Goal: Information Seeking & Learning: Learn about a topic

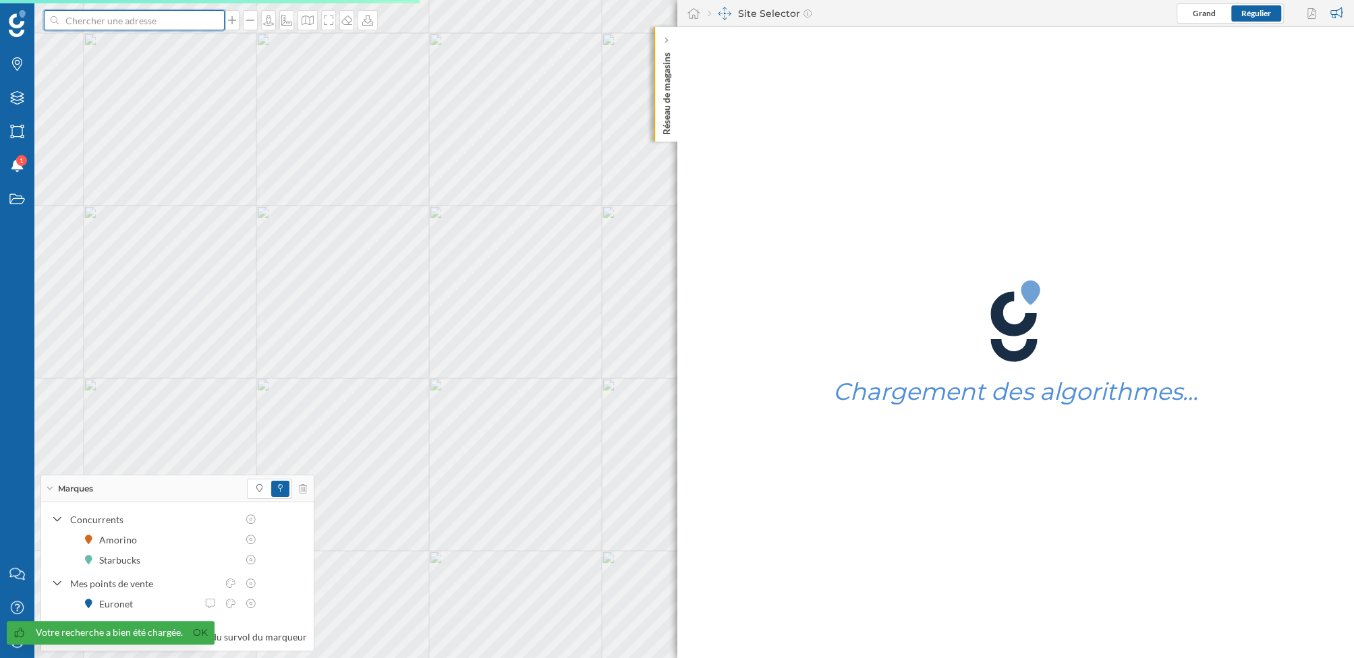
click at [142, 24] on input at bounding box center [134, 20] width 151 height 20
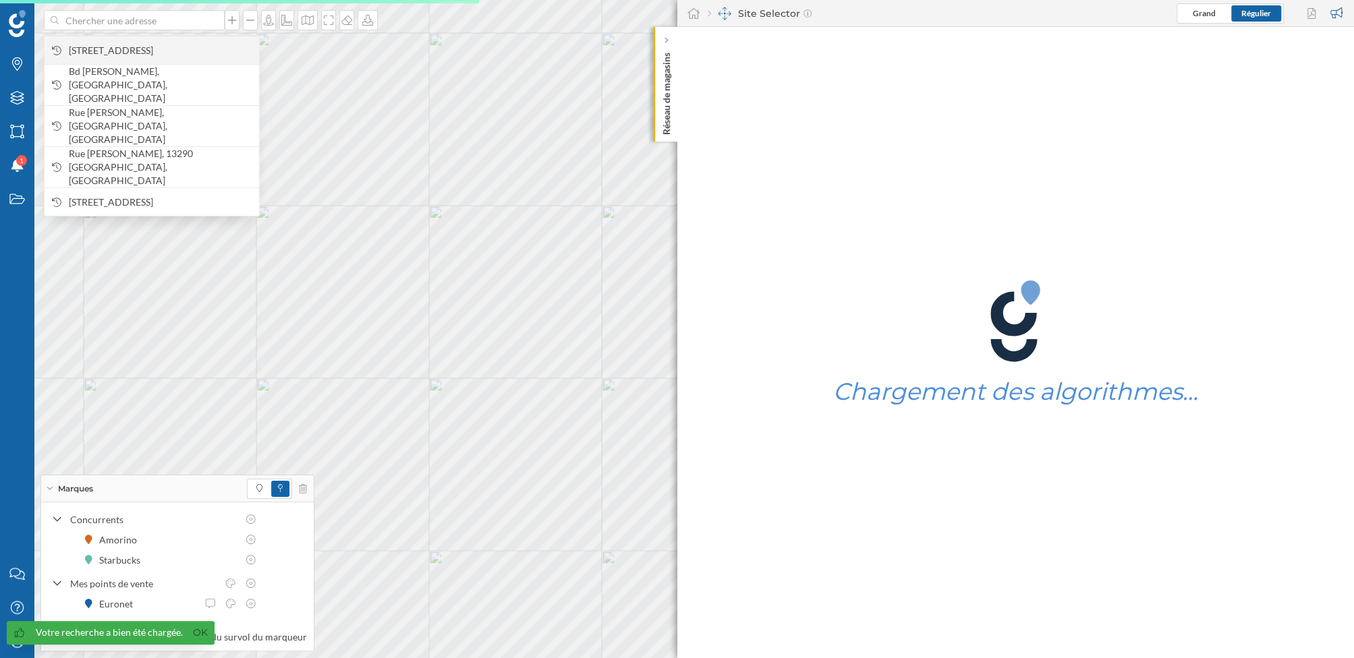
click at [142, 63] on div "[STREET_ADDRESS]" at bounding box center [152, 50] width 215 height 28
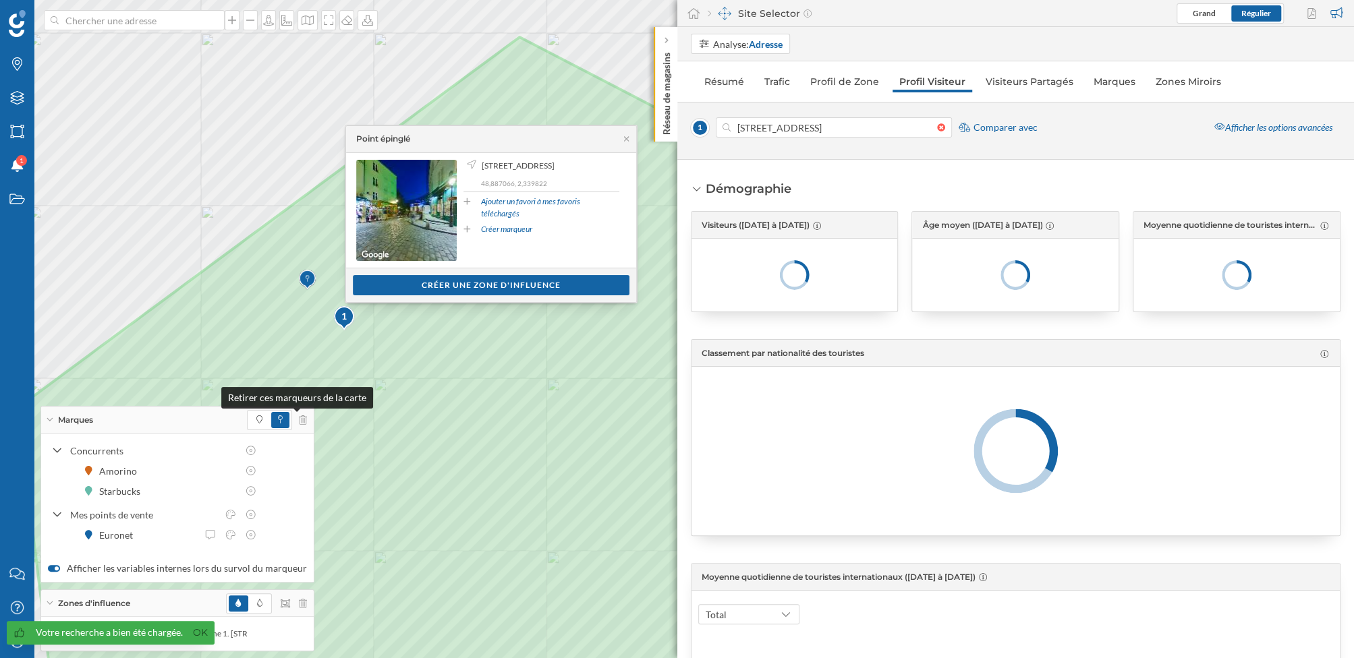
click at [295, 415] on div at bounding box center [277, 420] width 60 height 20
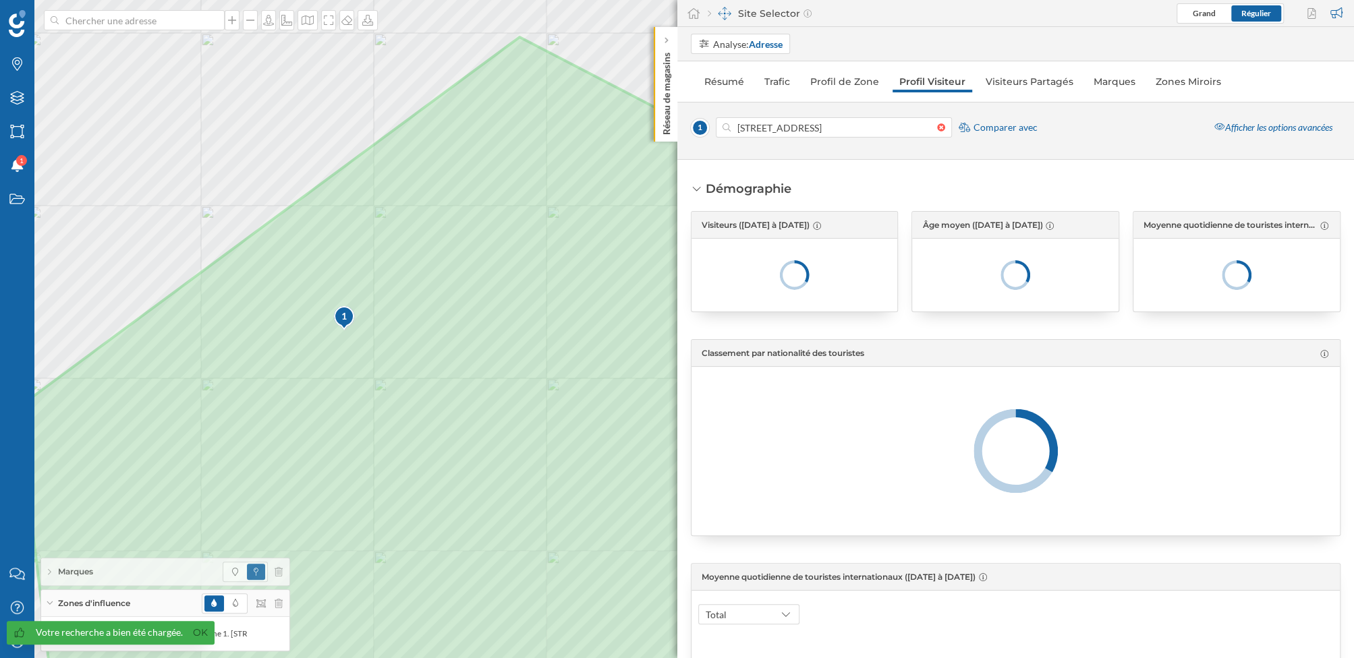
click at [283, 609] on div "Zones d'influence" at bounding box center [165, 603] width 248 height 27
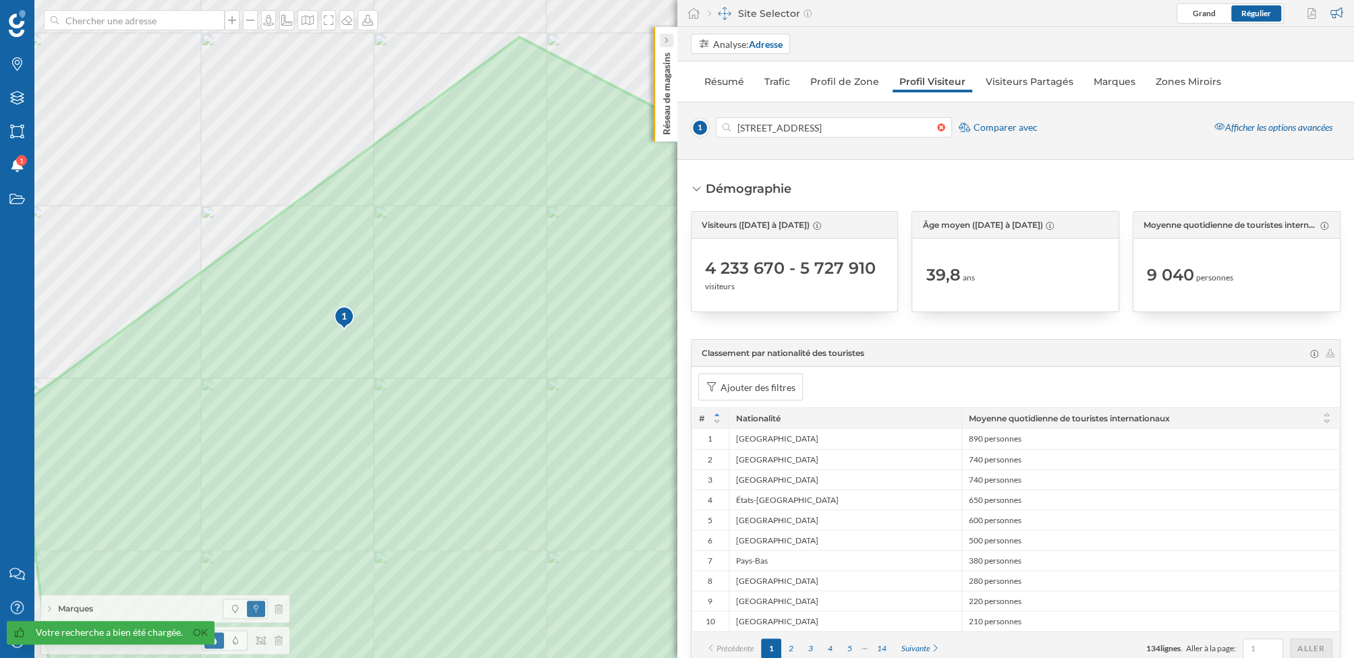
click at [667, 37] on icon at bounding box center [666, 40] width 4 height 7
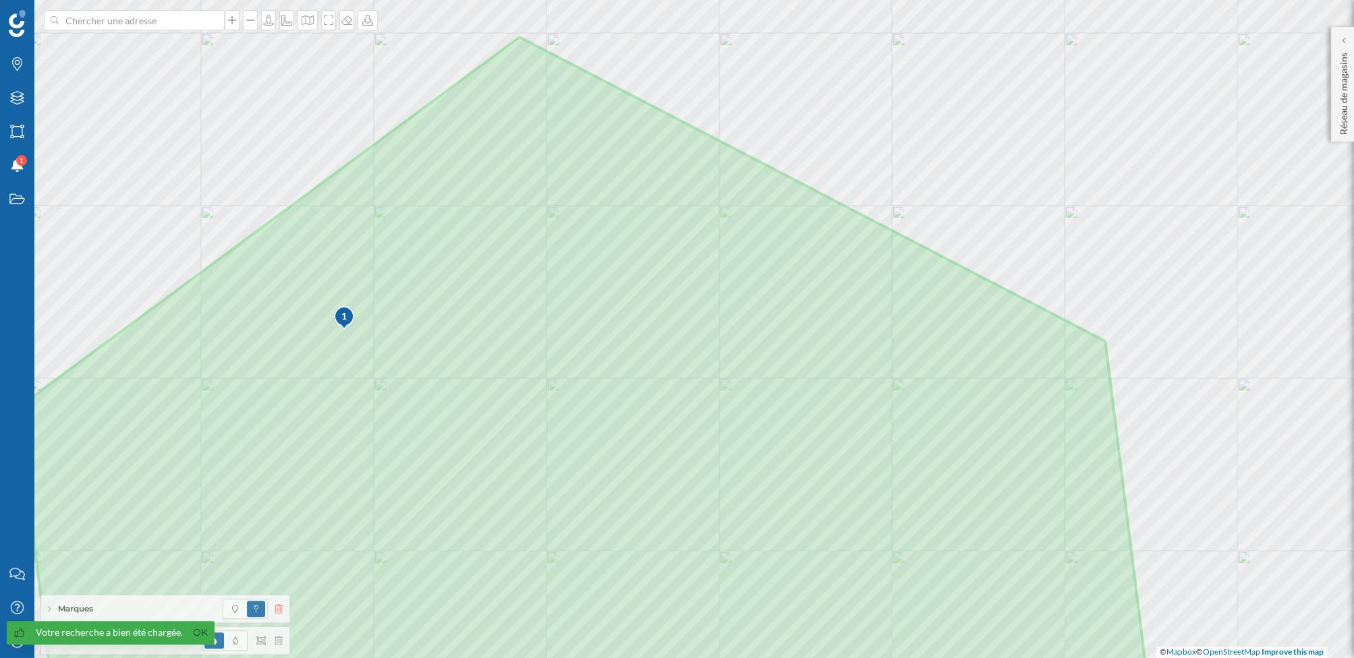
click at [283, 610] on icon at bounding box center [279, 608] width 8 height 9
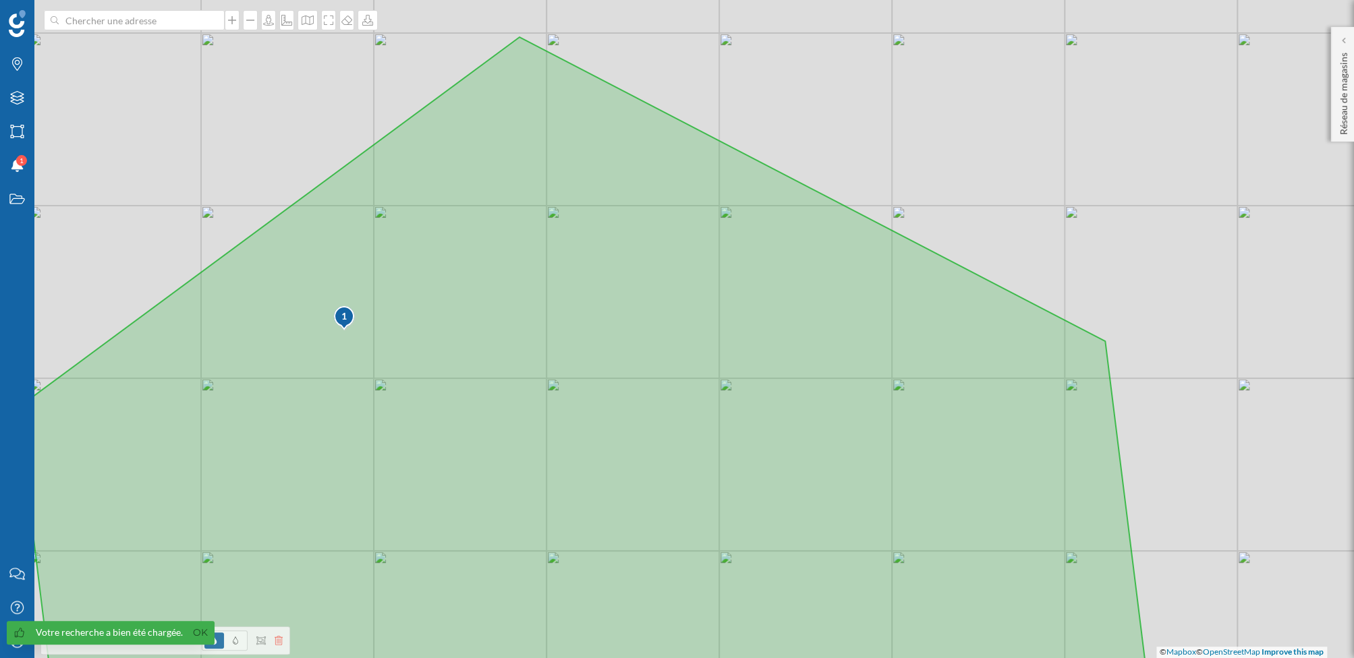
click at [280, 642] on icon at bounding box center [279, 640] width 8 height 9
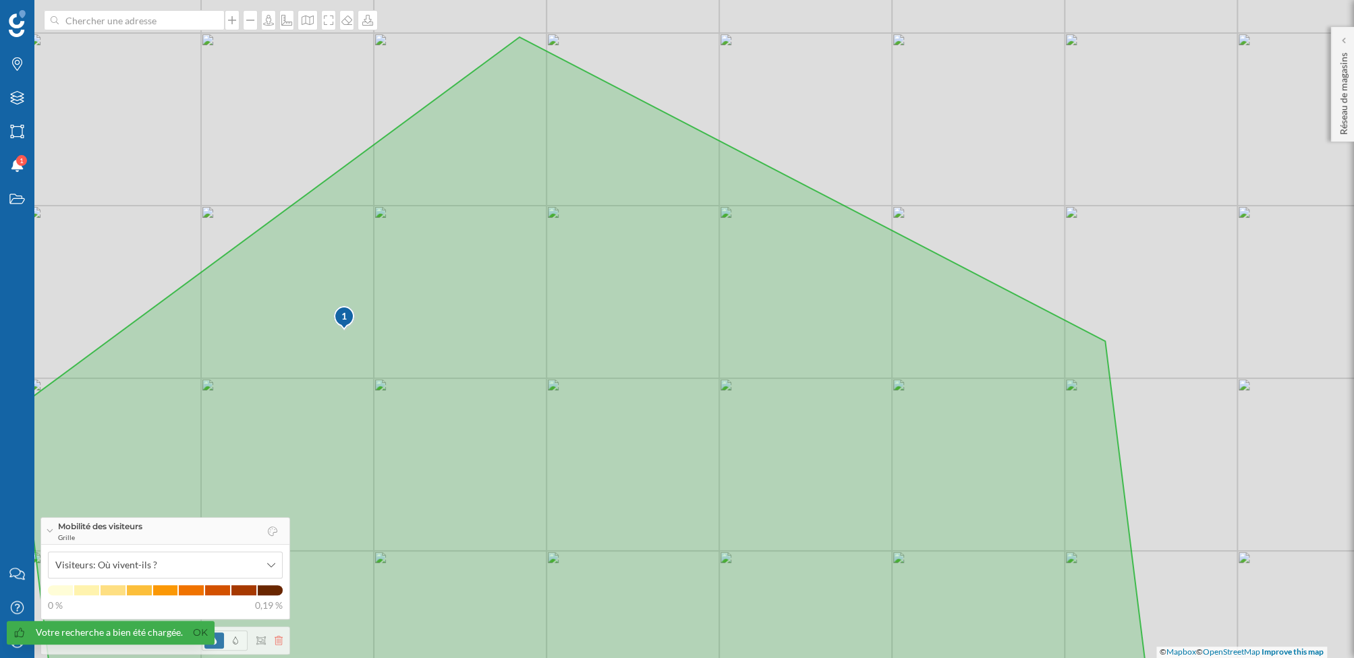
click at [280, 641] on icon at bounding box center [279, 640] width 8 height 9
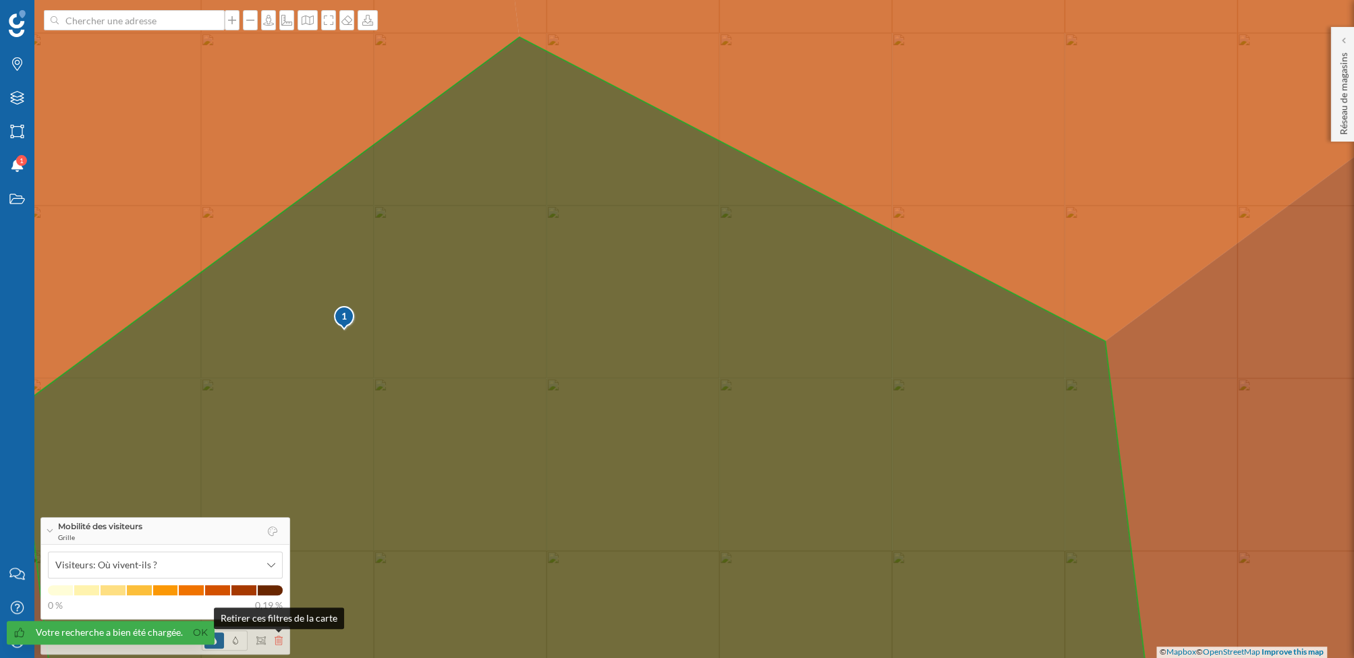
click at [281, 641] on icon at bounding box center [279, 640] width 8 height 9
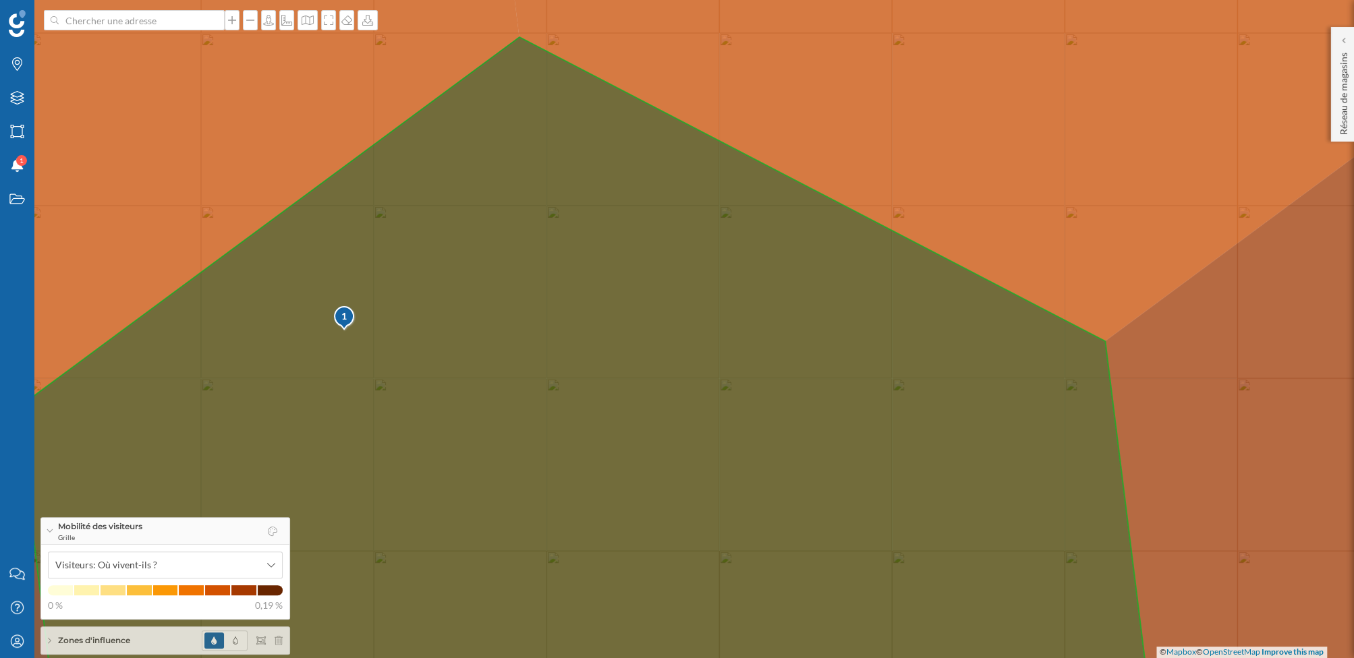
click at [132, 634] on div "Zones d'influence" at bounding box center [165, 640] width 248 height 27
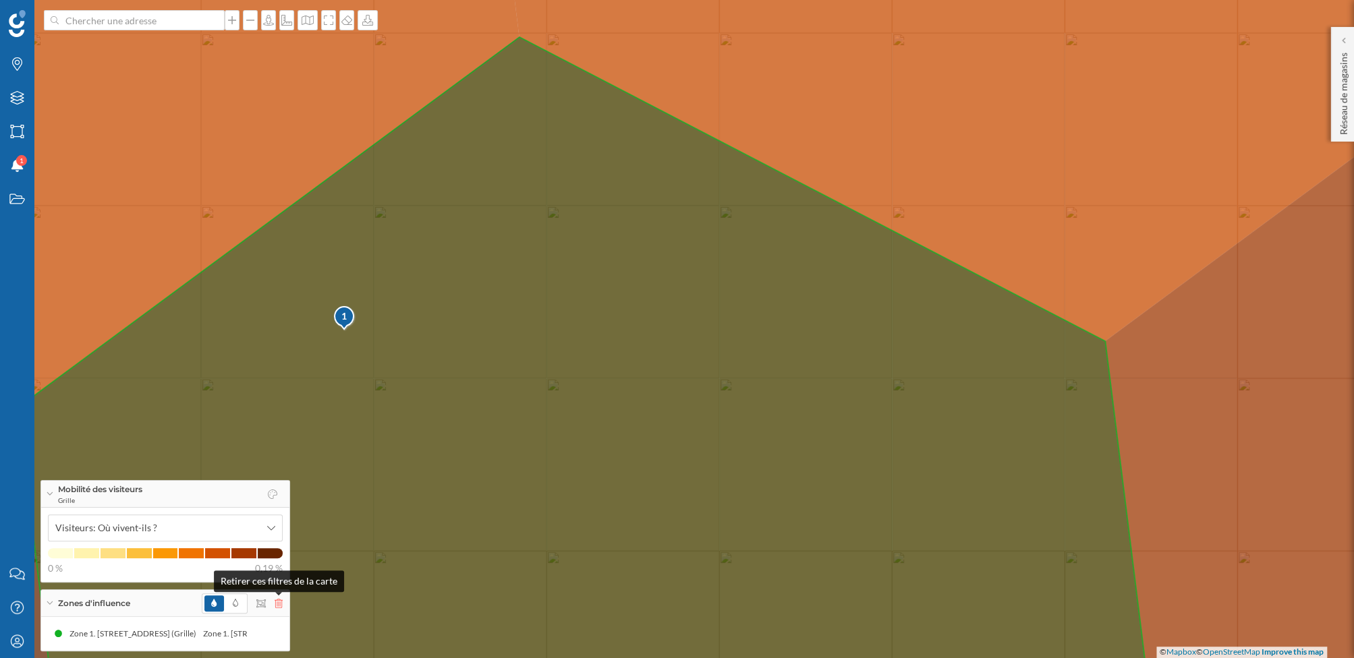
click at [276, 604] on icon at bounding box center [279, 603] width 8 height 9
click at [1342, 40] on icon at bounding box center [1342, 40] width 3 height 6
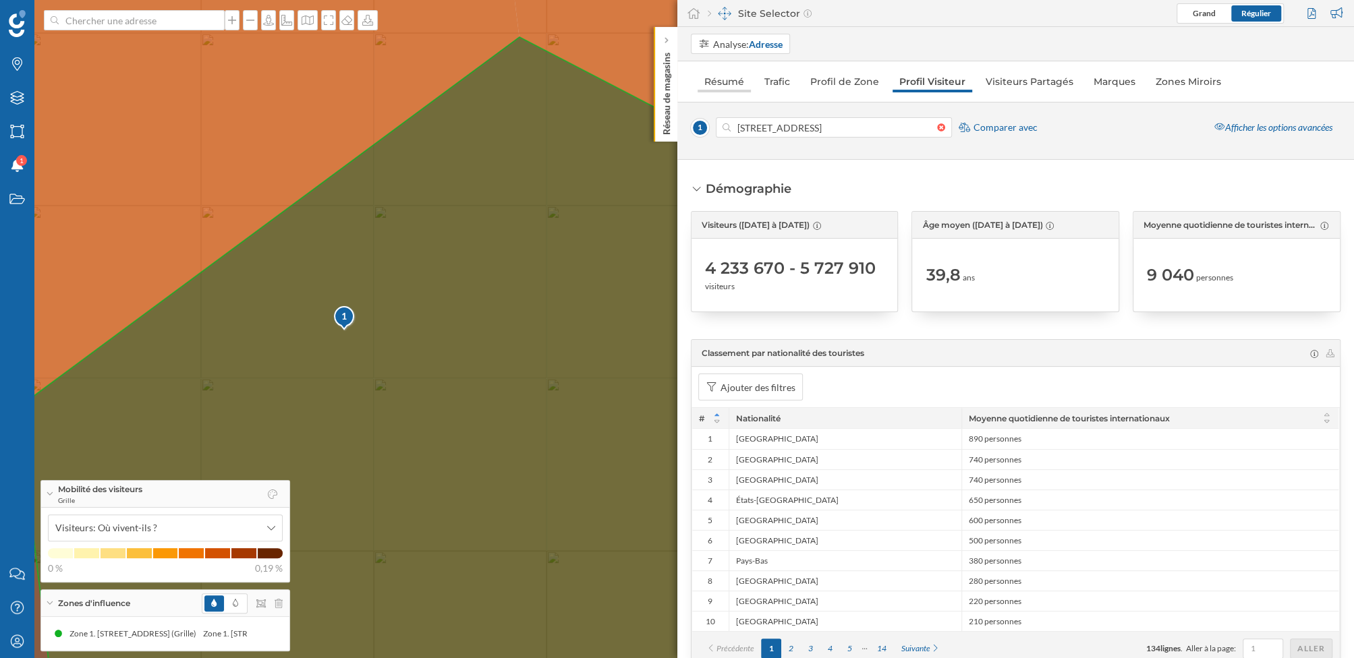
click at [743, 80] on link "Résumé" at bounding box center [723, 82] width 53 height 22
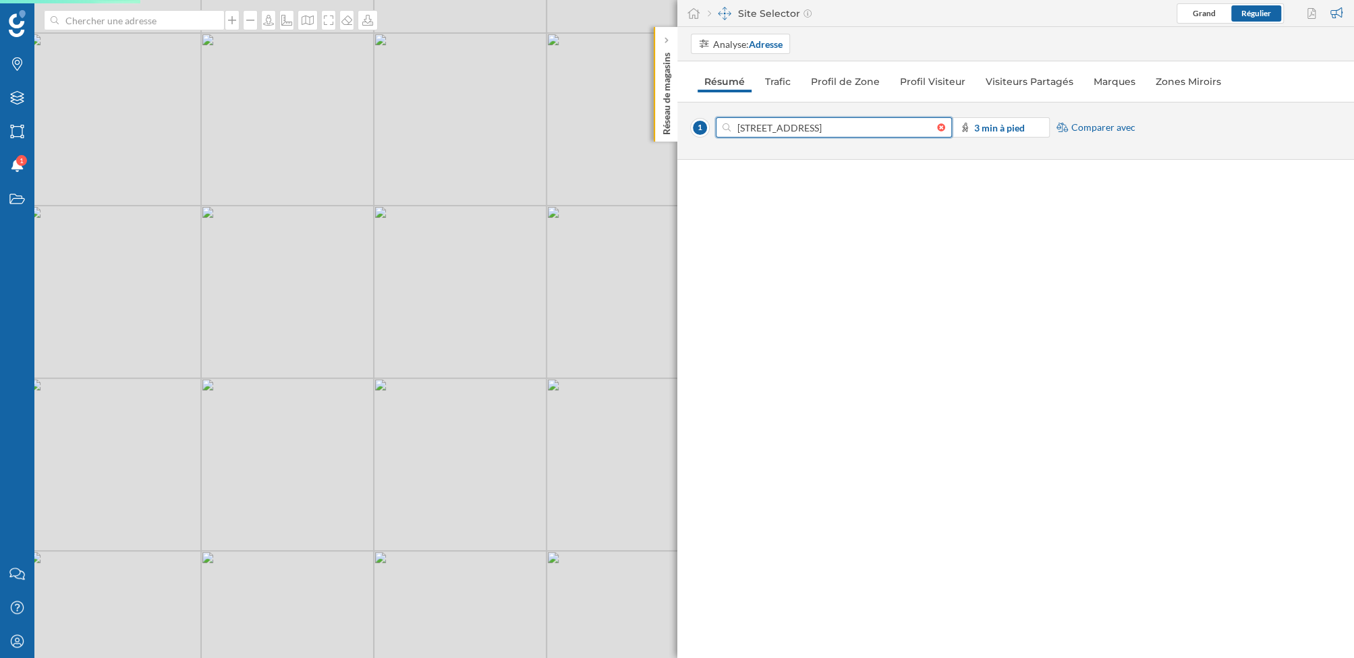
click at [811, 131] on input "[STREET_ADDRESS]" at bounding box center [834, 127] width 206 height 20
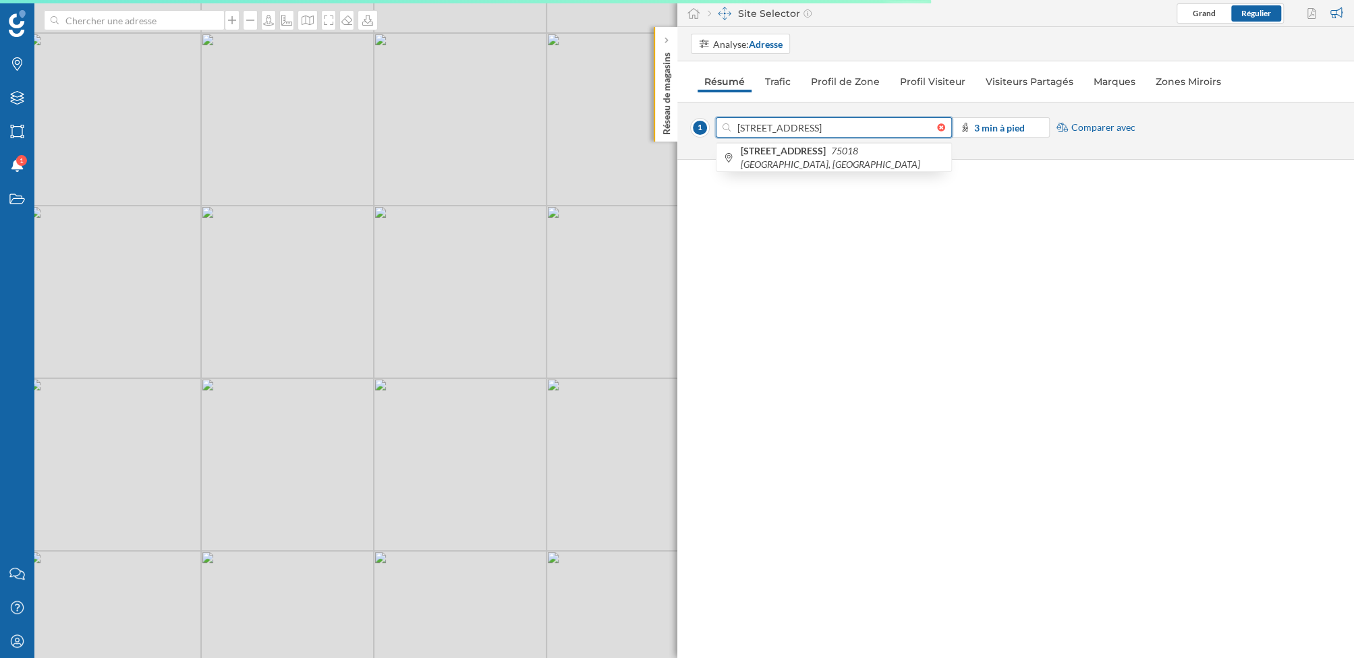
click at [741, 125] on input "[STREET_ADDRESS]" at bounding box center [834, 127] width 206 height 20
click at [846, 127] on input "[STREET_ADDRESS]" at bounding box center [834, 127] width 206 height 20
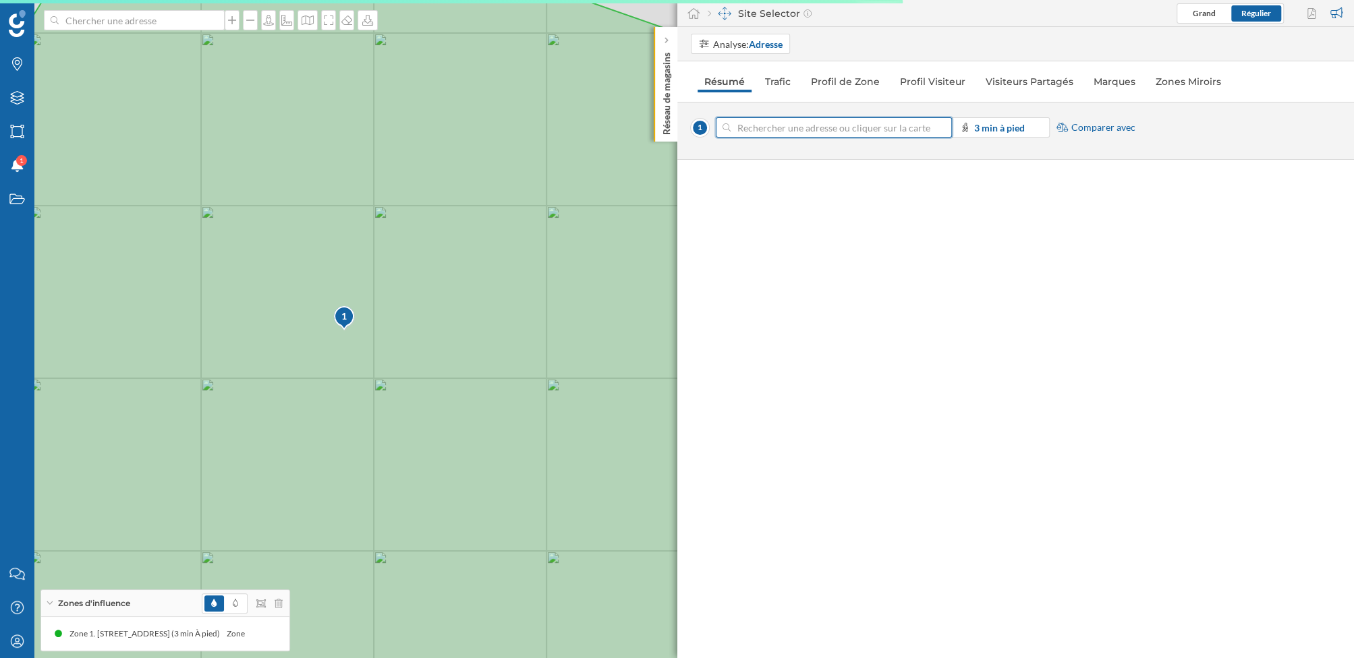
click at [760, 134] on input at bounding box center [834, 127] width 206 height 20
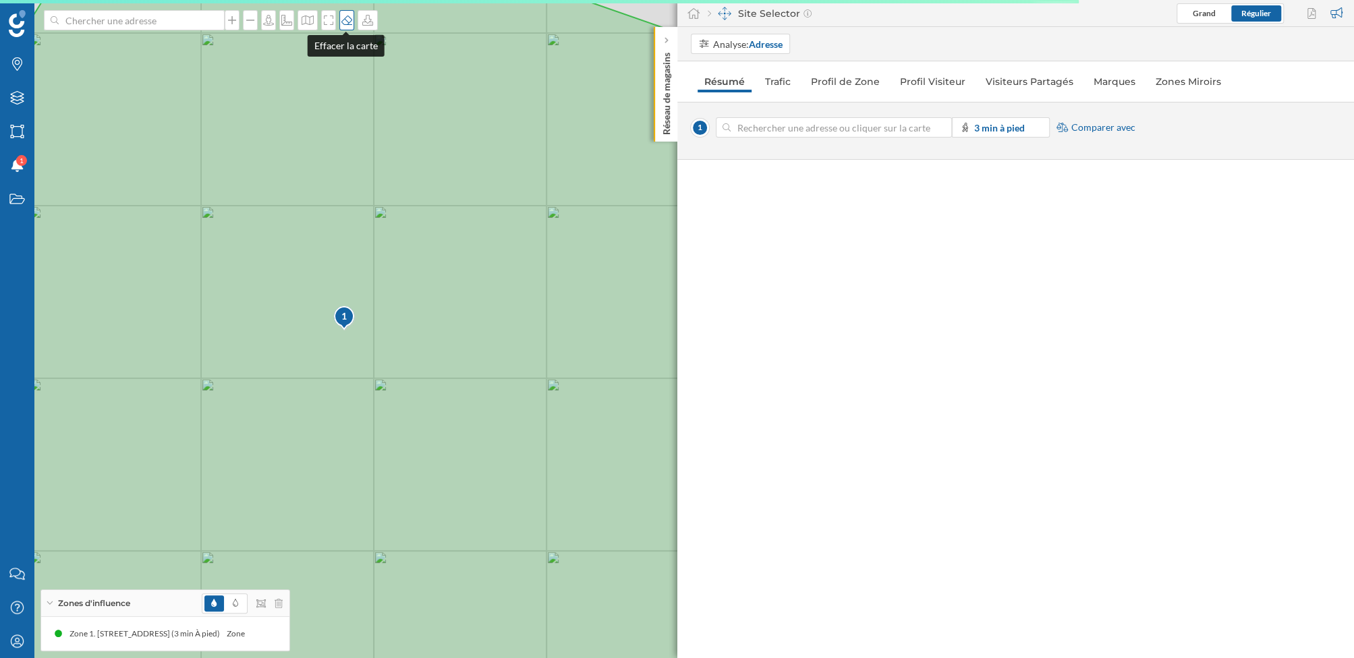
click at [344, 18] on icon at bounding box center [346, 20] width 11 height 9
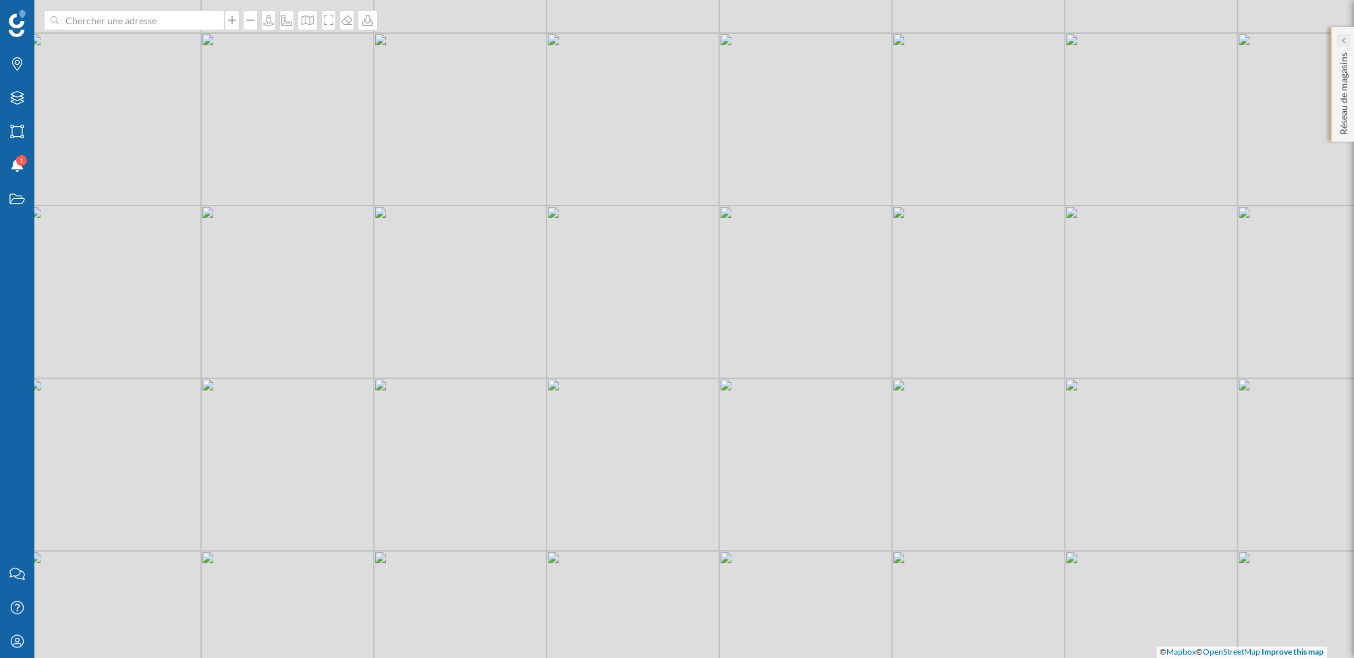
click at [1346, 35] on div at bounding box center [1342, 40] width 13 height 13
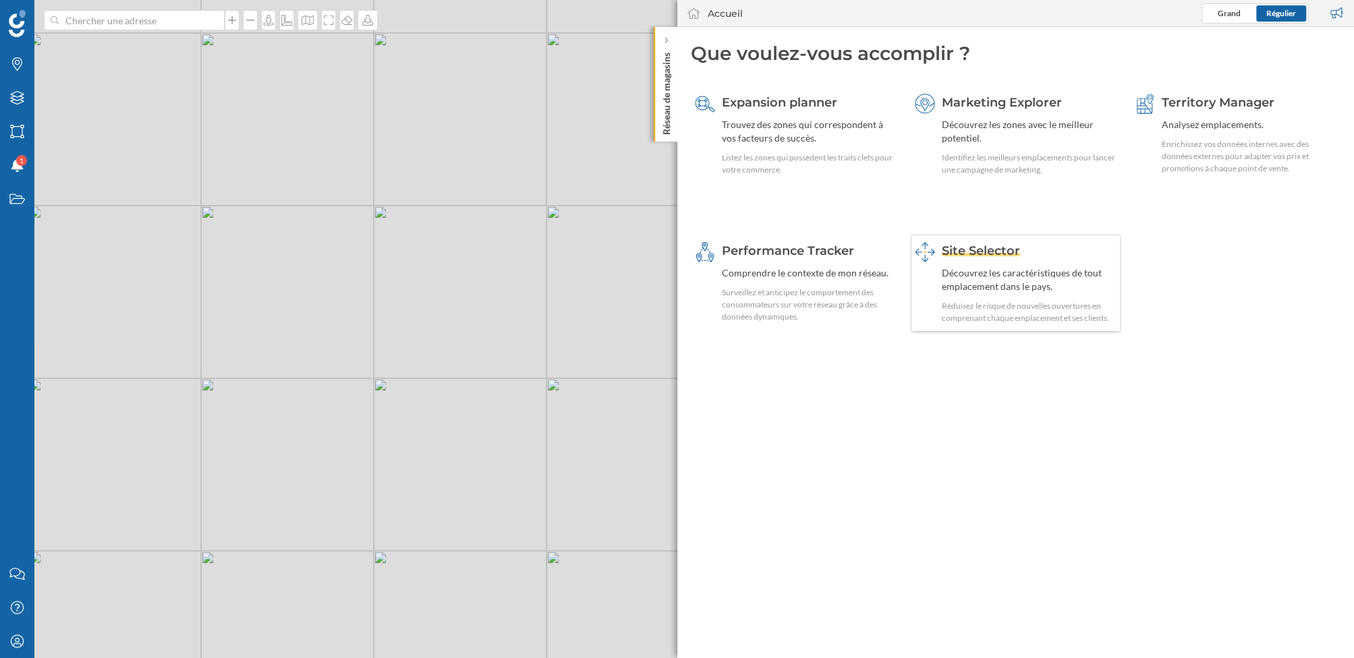
click at [988, 264] on div "Site Selector Découvrez les caractéristiques de tout emplacement dans le pays. …" at bounding box center [1029, 283] width 175 height 82
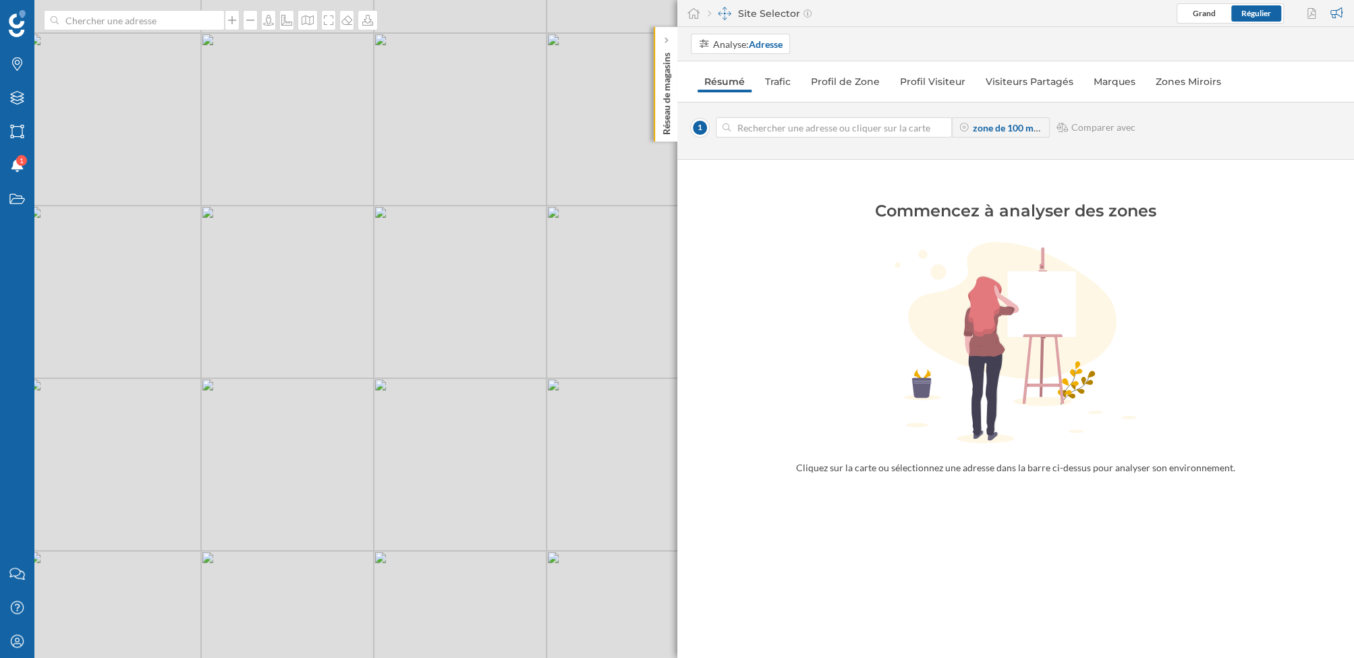
click at [787, 125] on input at bounding box center [834, 127] width 206 height 20
click at [315, 316] on div "© Mapbox © OpenStreetMap Improve this map" at bounding box center [677, 329] width 1354 height 658
click at [786, 118] on input at bounding box center [834, 127] width 206 height 20
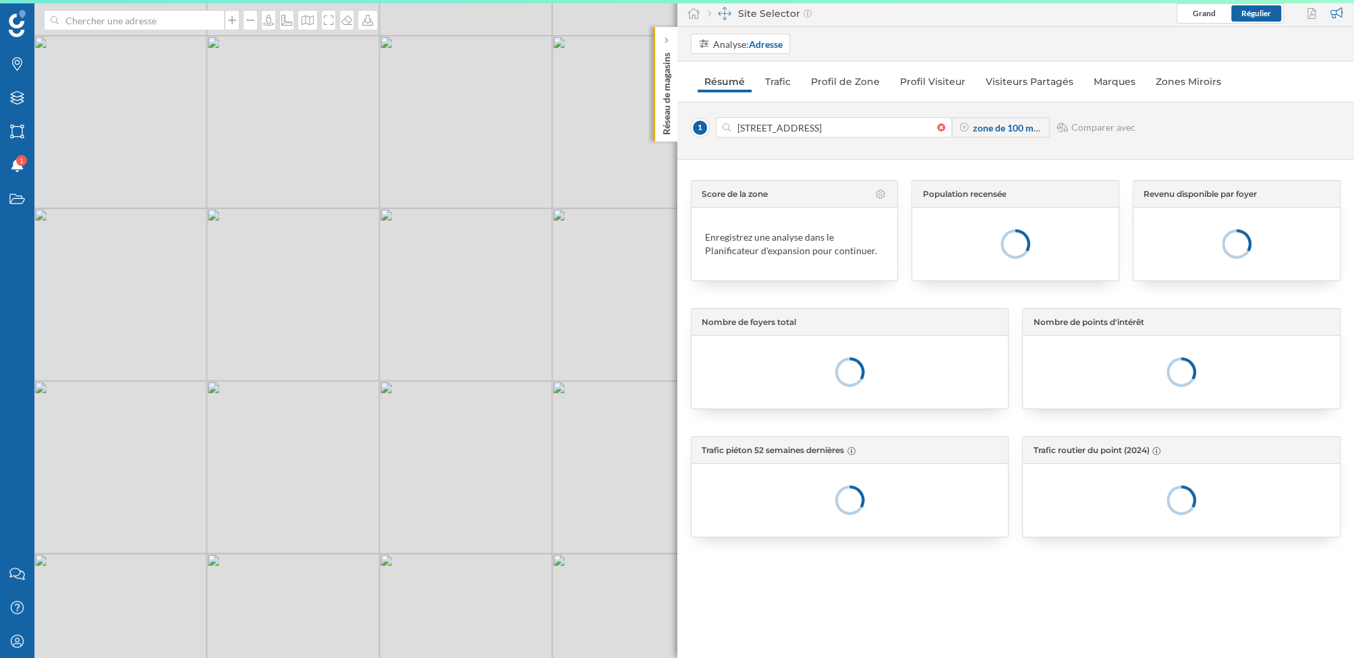
click at [310, 316] on div "© Mapbox © OpenStreetMap Improve this map" at bounding box center [677, 329] width 1354 height 658
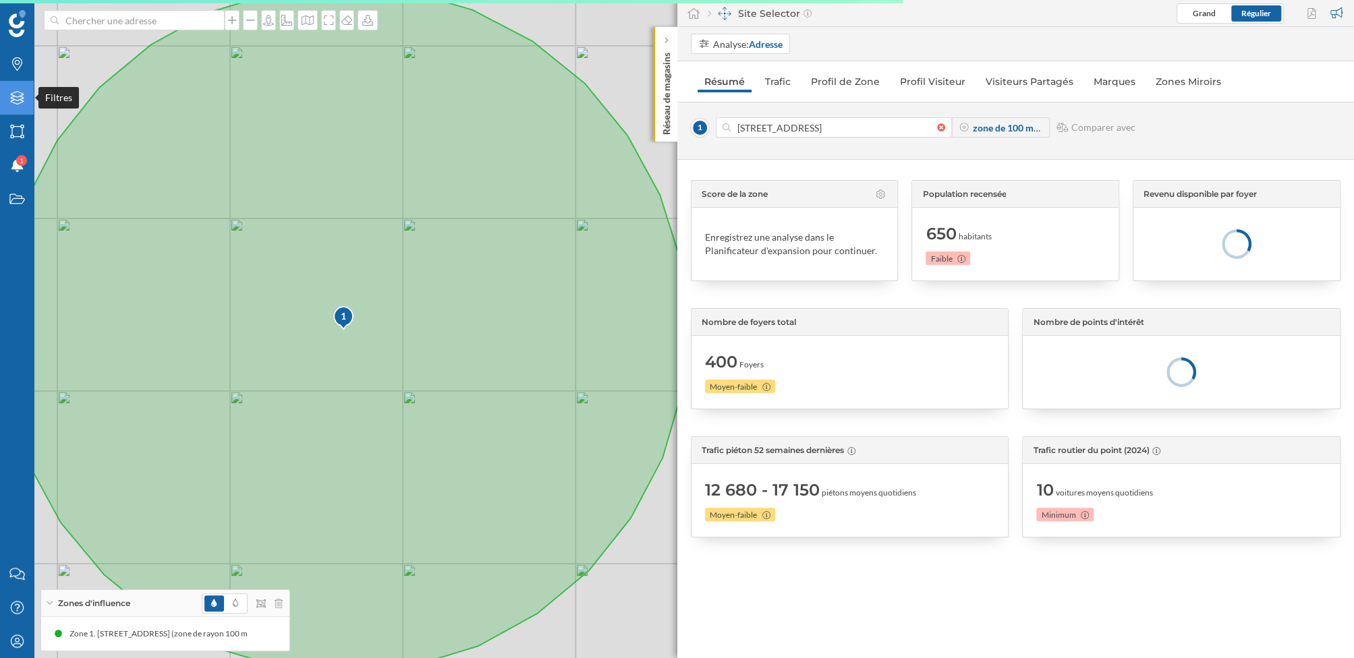
click at [24, 101] on icon "Filtres" at bounding box center [17, 97] width 17 height 13
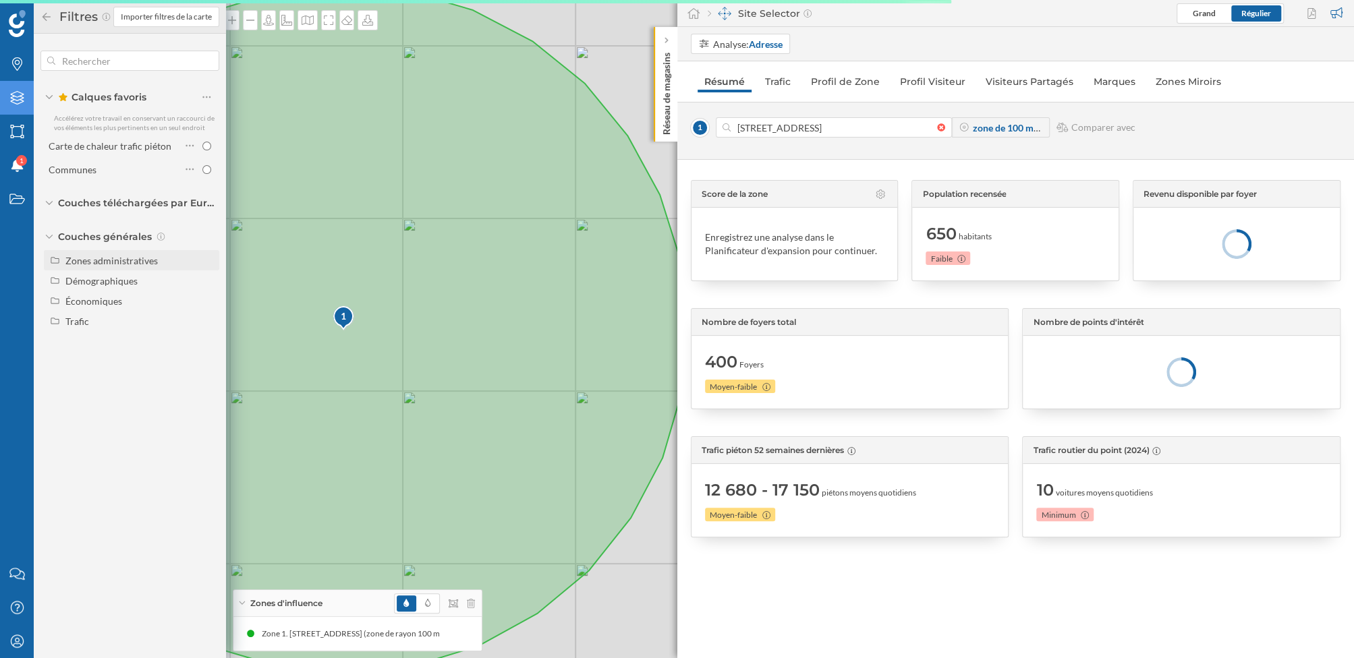
click at [127, 266] on div "Zones administratives" at bounding box center [139, 261] width 149 height 14
click at [211, 321] on input "Commune Sans Arrondissements" at bounding box center [210, 325] width 9 height 9
radio input "true"
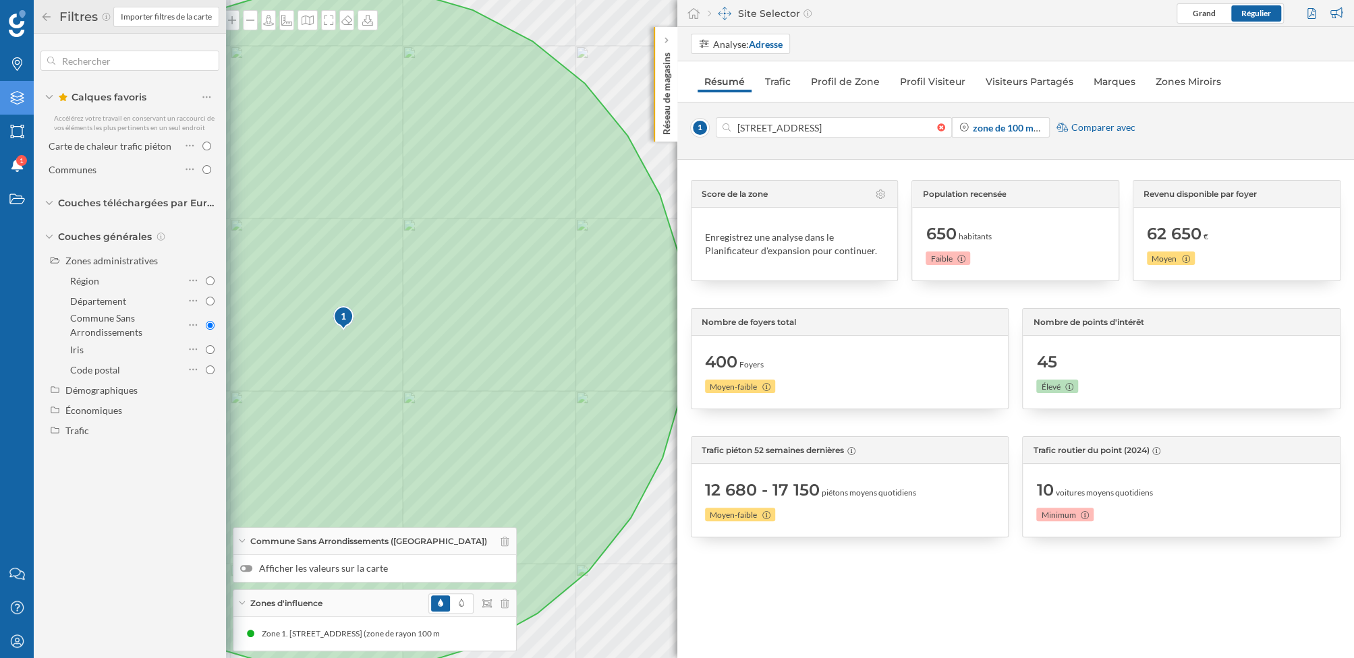
click at [42, 15] on icon at bounding box center [46, 16] width 12 height 9
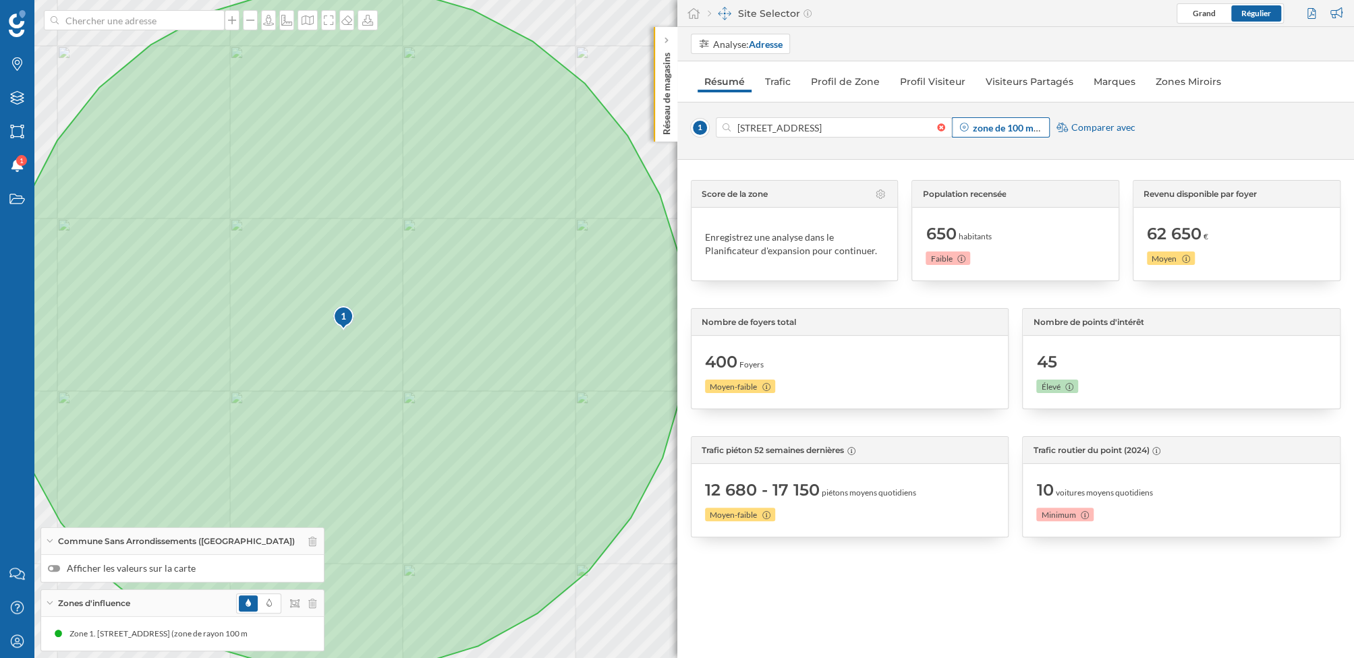
click at [1002, 119] on div "zone de 100 mètres" at bounding box center [1001, 127] width 98 height 20
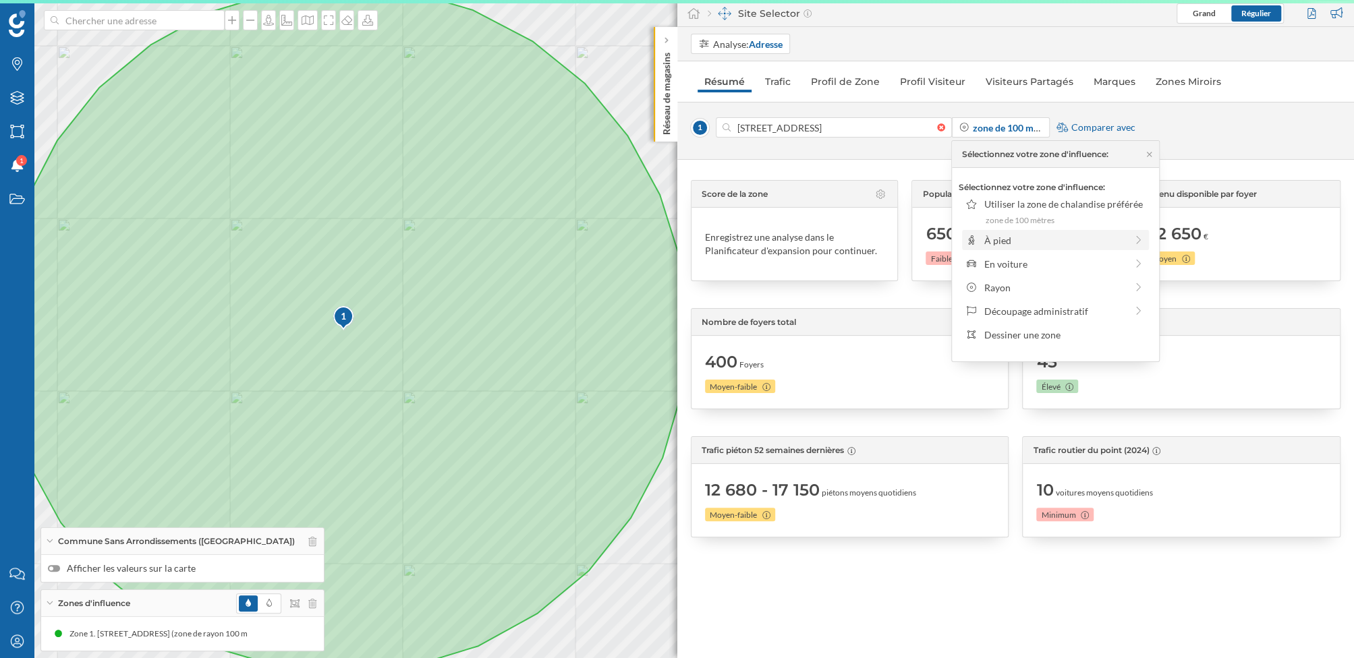
click at [1027, 238] on div "À pied" at bounding box center [1055, 240] width 142 height 14
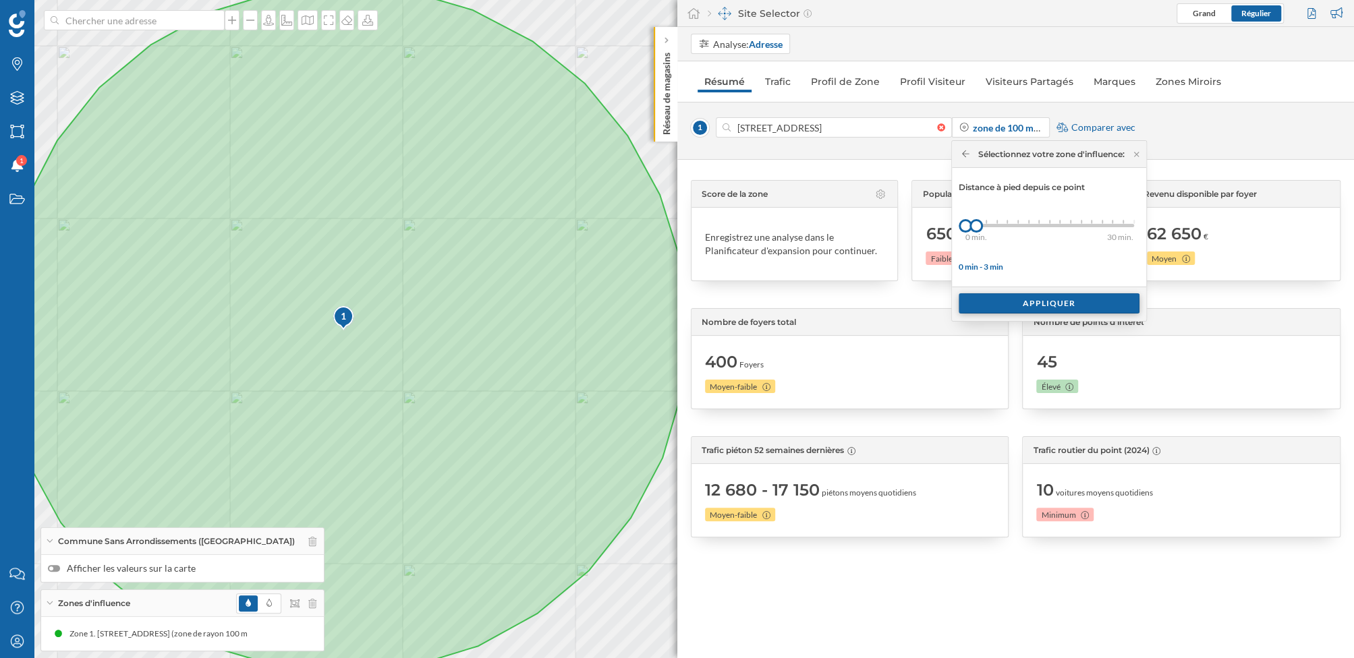
click at [1017, 308] on div "Appliquer" at bounding box center [1049, 303] width 181 height 20
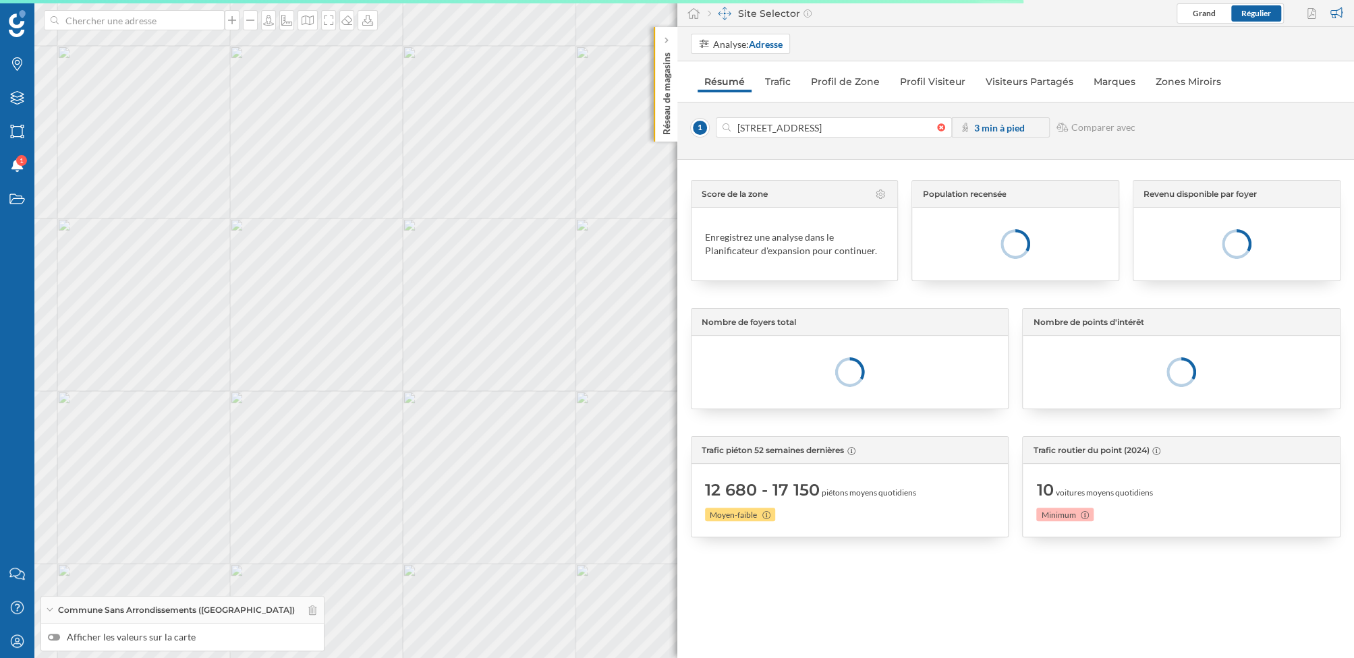
click at [90, 639] on label "Afficher les valeurs sur la carte" at bounding box center [182, 637] width 269 height 13
click at [0, 0] on input "Afficher les valeurs sur la carte" at bounding box center [0, 0] width 0 height 0
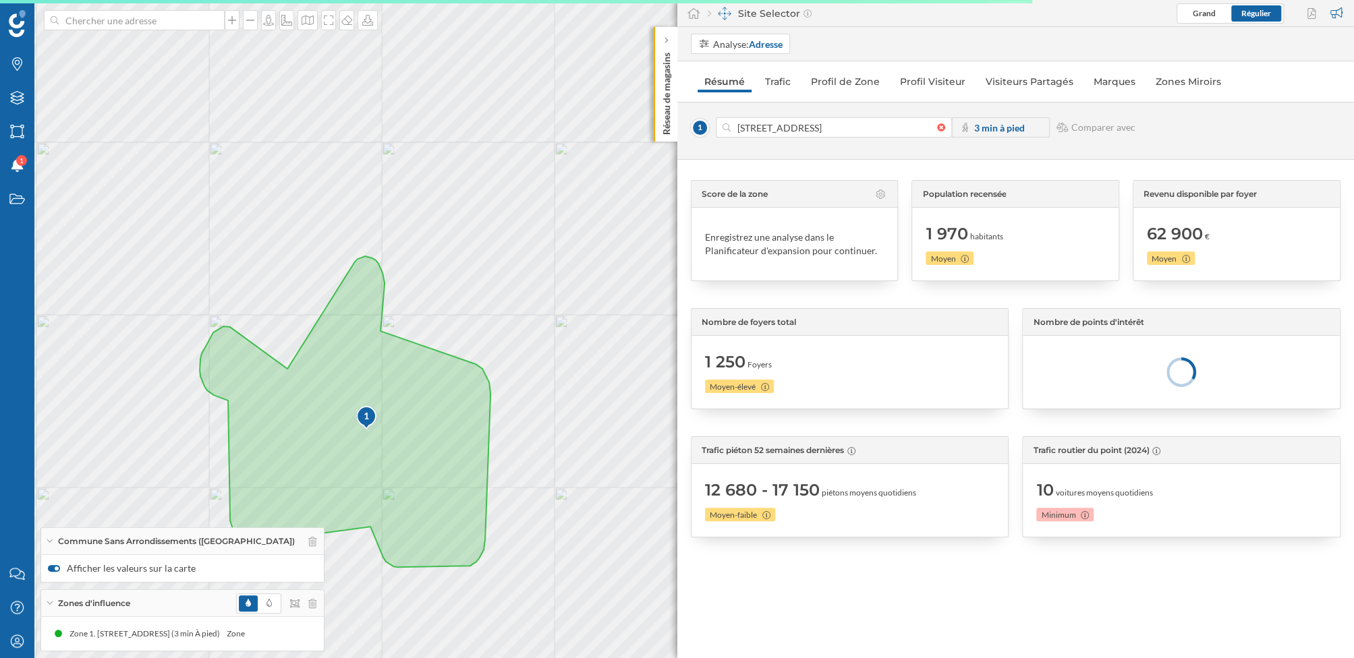
drag, startPoint x: 532, startPoint y: 477, endPoint x: 606, endPoint y: 339, distance: 156.9
click at [606, 339] on div "1 [GEOGRAPHIC_DATA] © Mapbox © OpenStreetMap Improve this map" at bounding box center [677, 329] width 1354 height 658
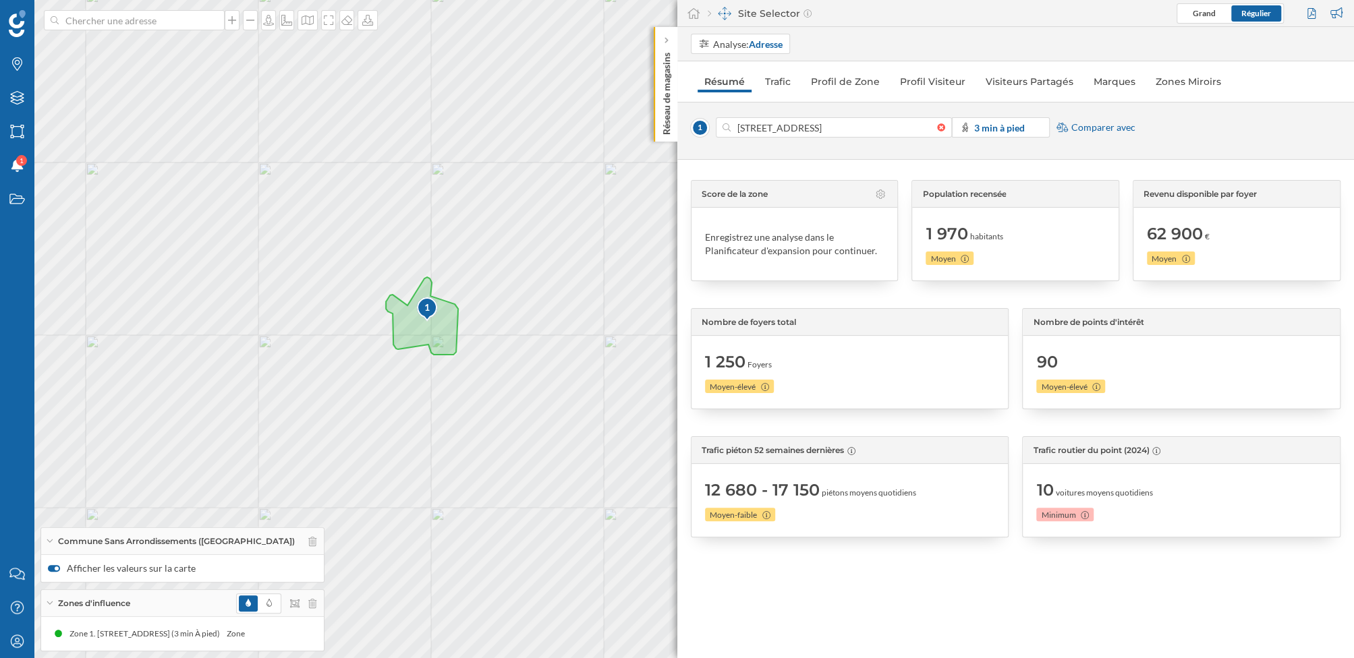
drag, startPoint x: 623, startPoint y: 376, endPoint x: 488, endPoint y: 367, distance: 135.9
click at [488, 367] on div "1 [GEOGRAPHIC_DATA] Clichy [GEOGRAPHIC_DATA][PERSON_NAME] Levallois-Perret © Ma…" at bounding box center [677, 329] width 1354 height 658
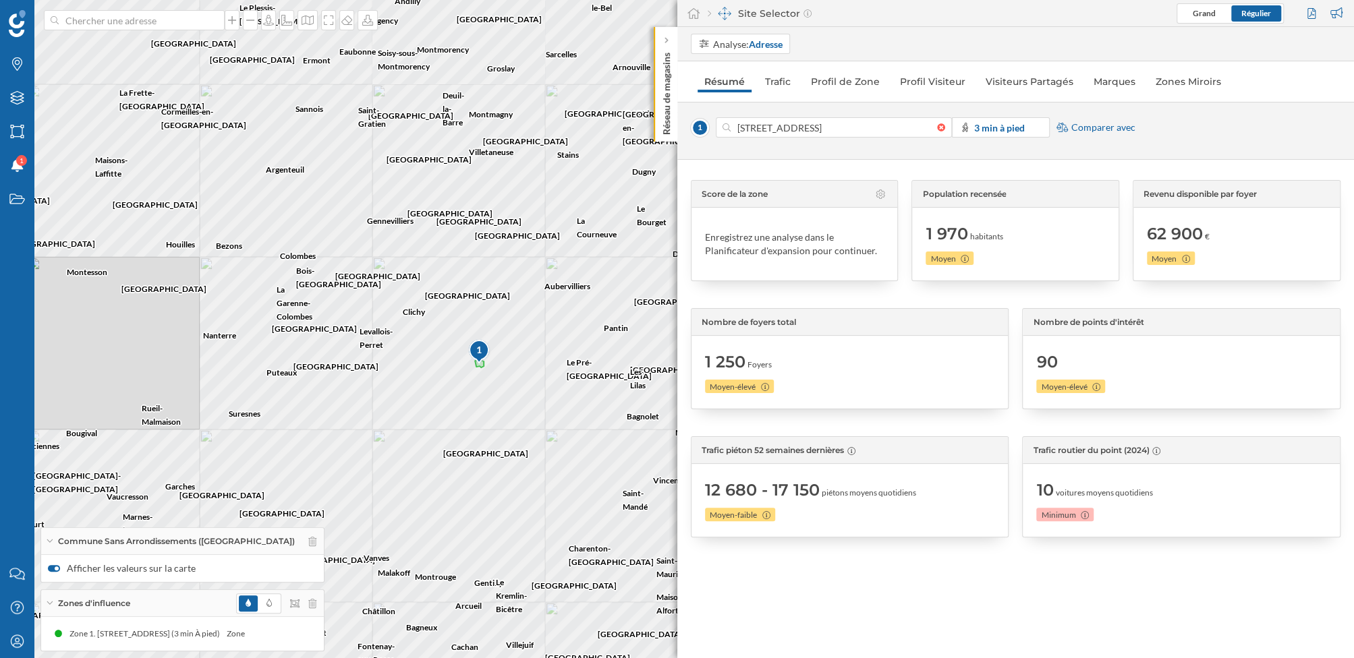
drag, startPoint x: 544, startPoint y: 449, endPoint x: 532, endPoint y: 418, distance: 32.9
click at [532, 418] on div "1 [GEOGRAPHIC_DATA] [GEOGRAPHIC_DATA] [GEOGRAPHIC_DATA] [GEOGRAPHIC_DATA] [GEOG…" at bounding box center [677, 329] width 1354 height 658
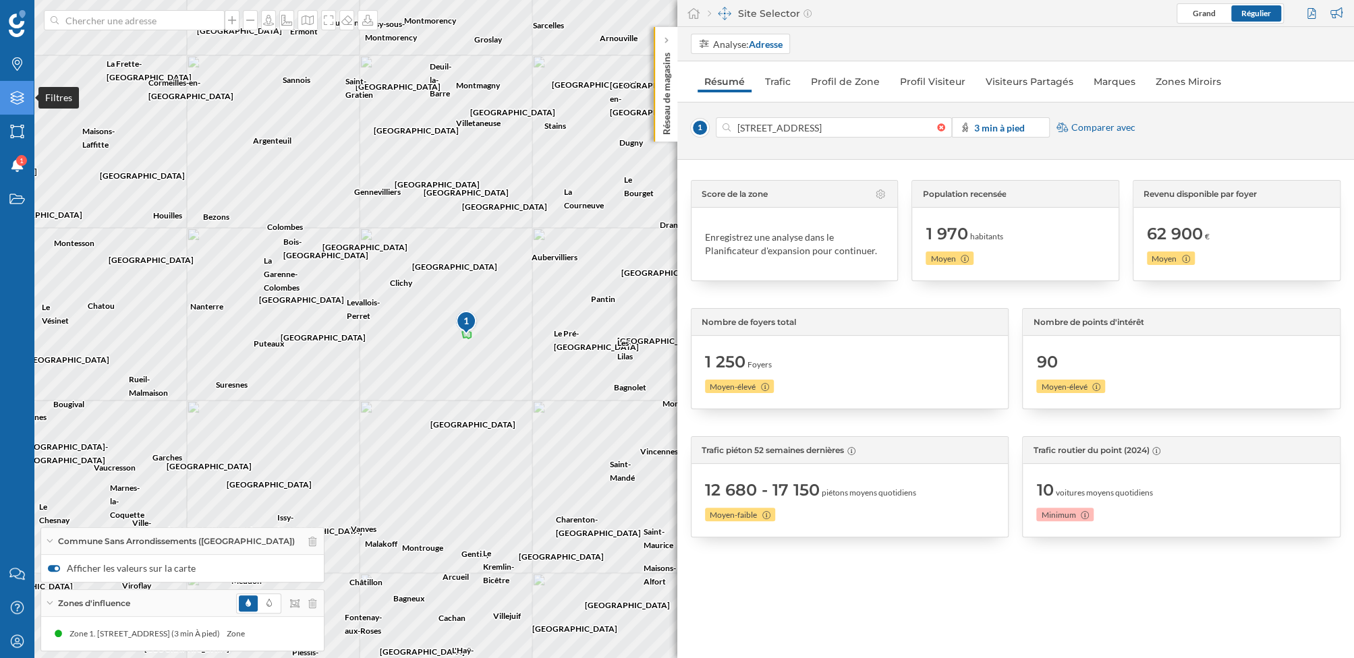
click at [20, 93] on icon at bounding box center [16, 97] width 13 height 13
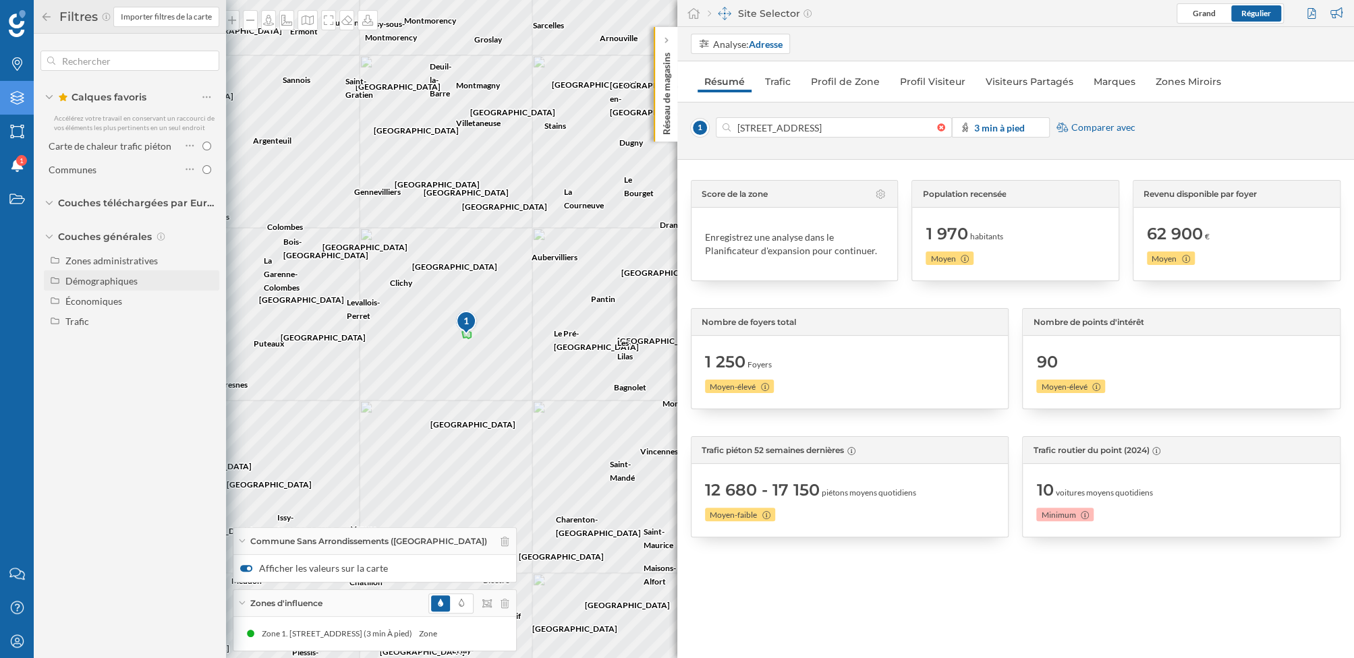
click at [126, 277] on div "Démographiques" at bounding box center [101, 280] width 72 height 11
click at [133, 260] on div "Zones administratives" at bounding box center [111, 260] width 92 height 11
click at [206, 368] on input "Code postal" at bounding box center [210, 370] width 9 height 9
radio input "true"
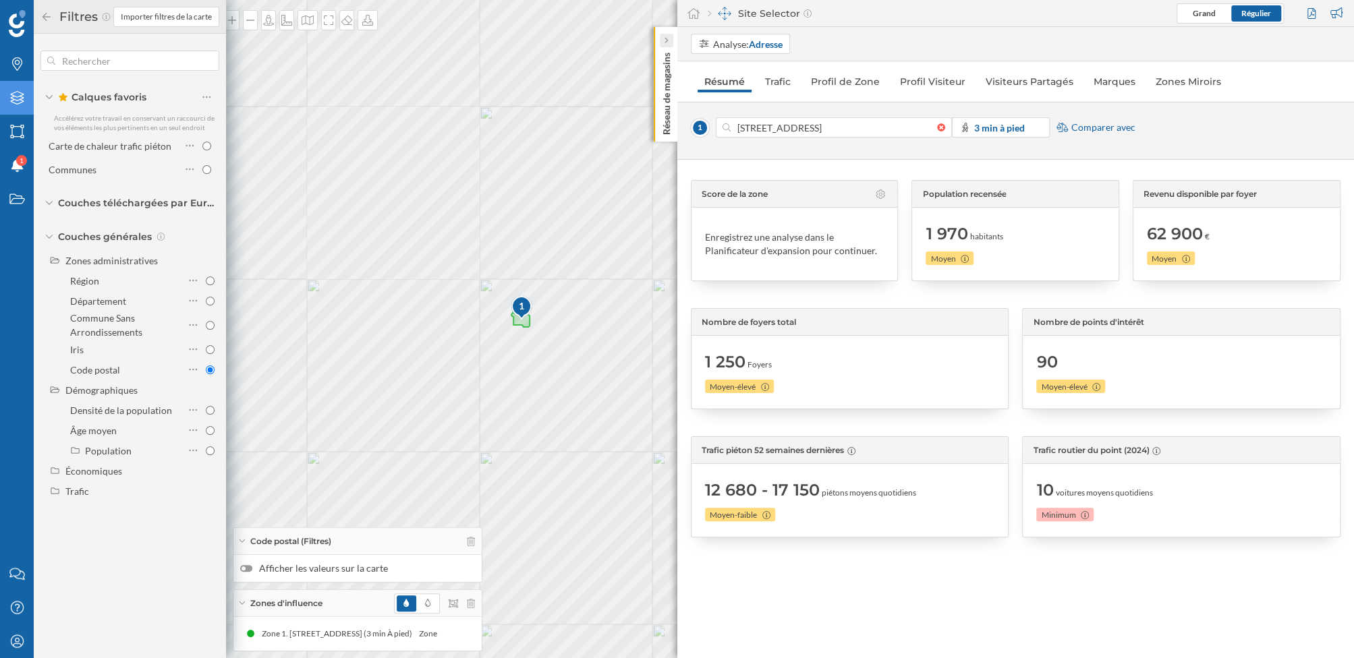
click at [668, 38] on div at bounding box center [665, 40] width 13 height 13
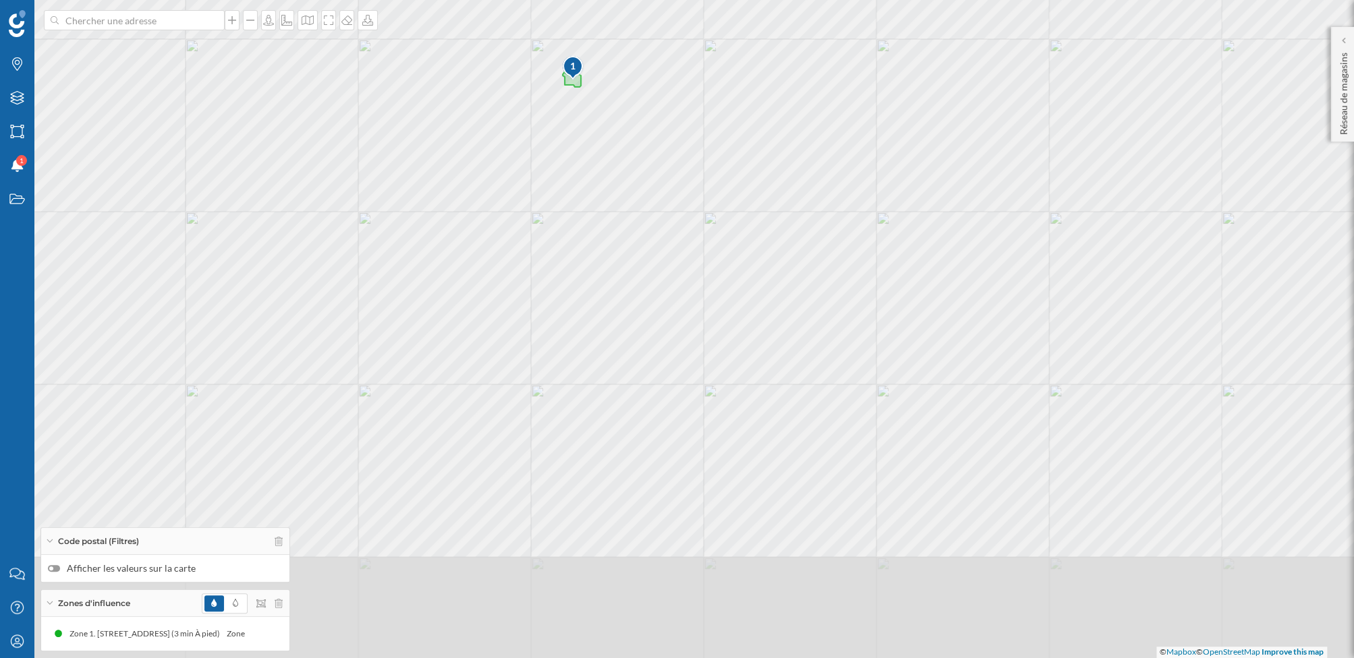
drag, startPoint x: 598, startPoint y: 419, endPoint x: 651, endPoint y: 181, distance: 243.2
click at [651, 181] on div "1 © Mapbox © OpenStreetMap Improve this map" at bounding box center [677, 329] width 1354 height 658
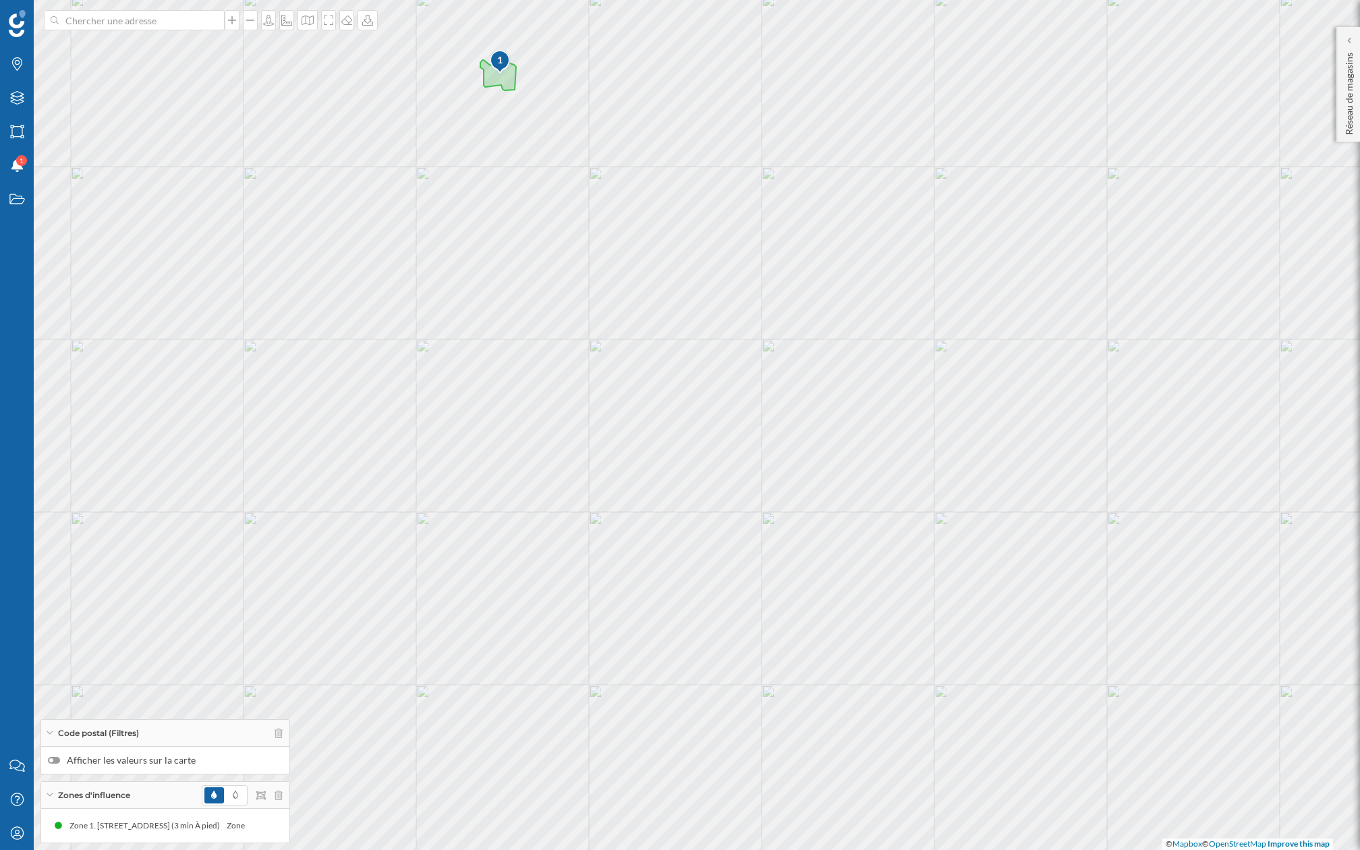
click at [57, 658] on div at bounding box center [54, 760] width 12 height 7
click at [0, 0] on input "Afficher les valeurs sur la carte" at bounding box center [0, 0] width 0 height 0
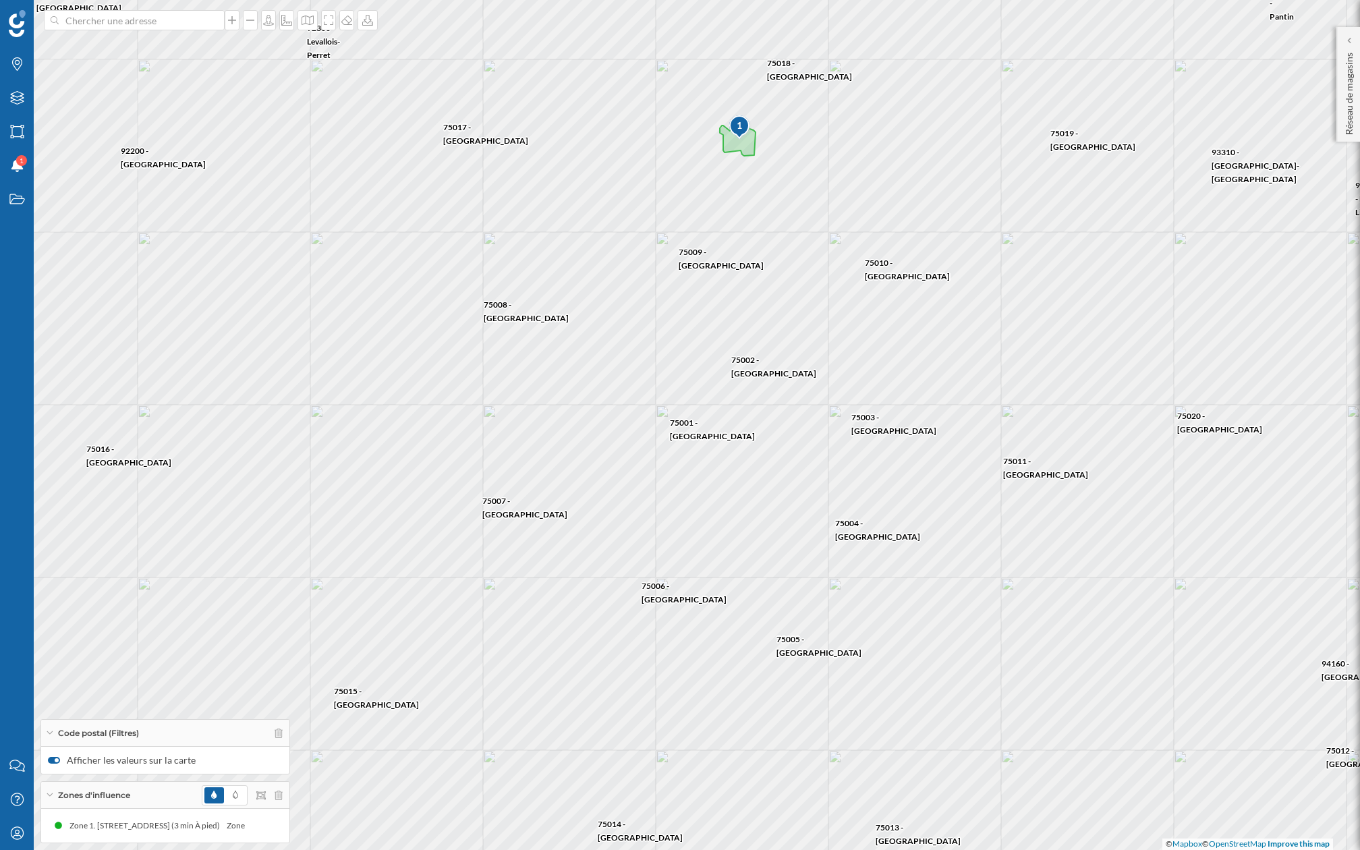
drag, startPoint x: 340, startPoint y: 472, endPoint x: 579, endPoint y: 538, distance: 248.2
click at [579, 538] on div "1 75003 - [GEOGRAPHIC_DATA] - [GEOGRAPHIC_DATA] 93170 - Bagnolet [GEOGRAPHIC_DA…" at bounding box center [680, 425] width 1360 height 850
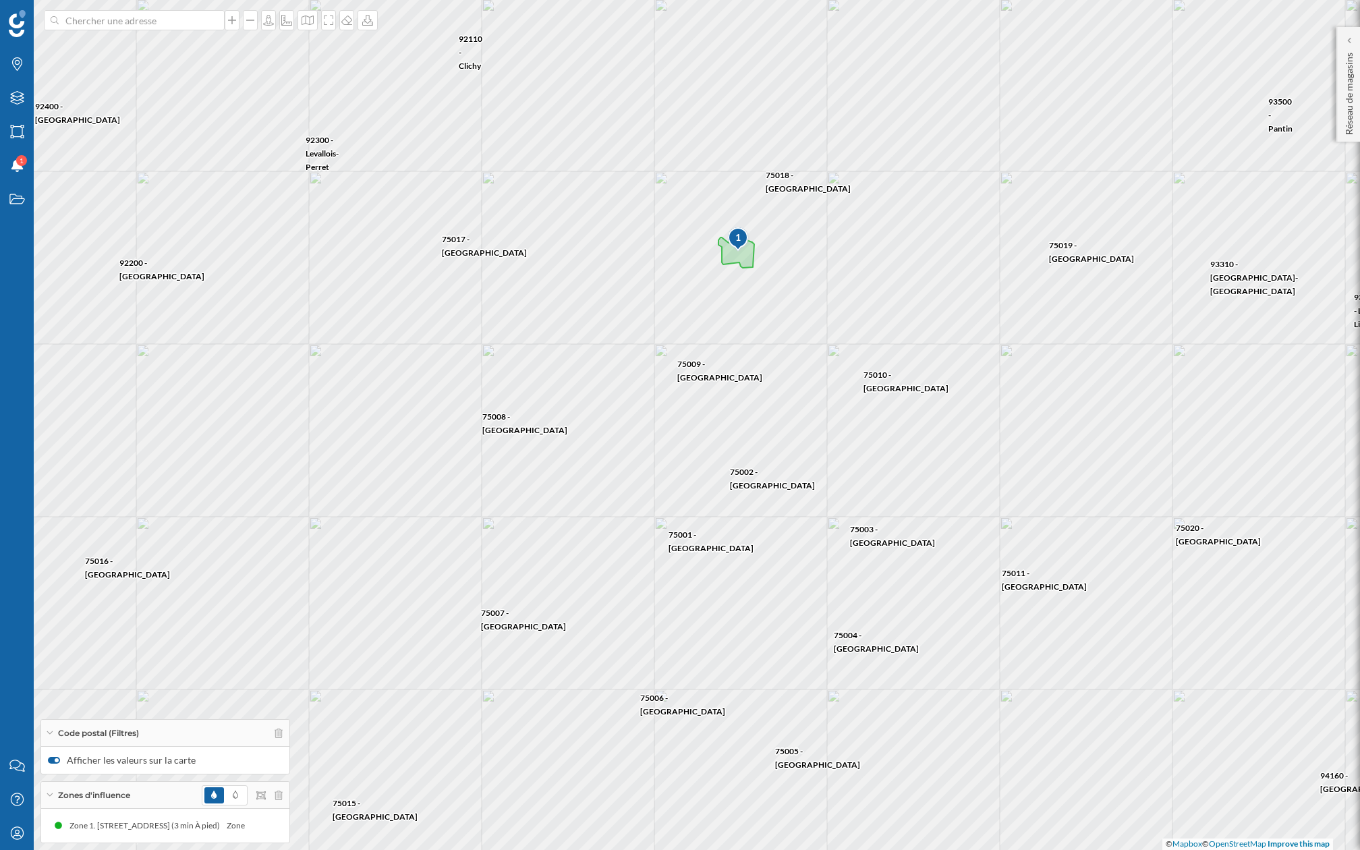
drag, startPoint x: 722, startPoint y: 416, endPoint x: 724, endPoint y: 537, distance: 120.8
click at [724, 537] on div "1 75003 - [GEOGRAPHIC_DATA] - [GEOGRAPHIC_DATA] 93170 - Bagnolet [GEOGRAPHIC_DA…" at bounding box center [680, 425] width 1360 height 850
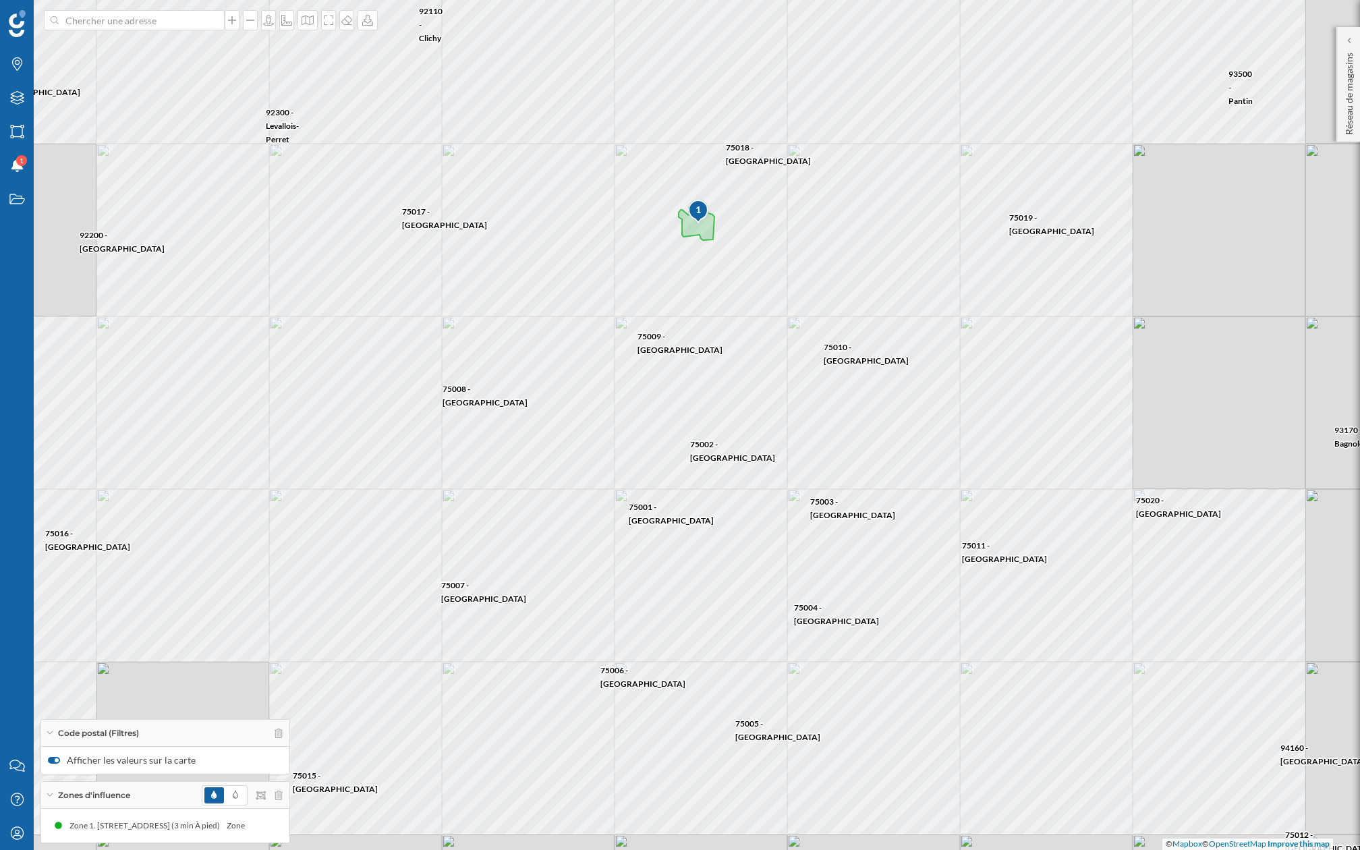
drag, startPoint x: 805, startPoint y: 467, endPoint x: 736, endPoint y: 436, distance: 76.4
click at [737, 434] on div "1 75003 - [GEOGRAPHIC_DATA] - [GEOGRAPHIC_DATA] 75016 - [GEOGRAPHIC_DATA] 92300…" at bounding box center [680, 425] width 1360 height 850
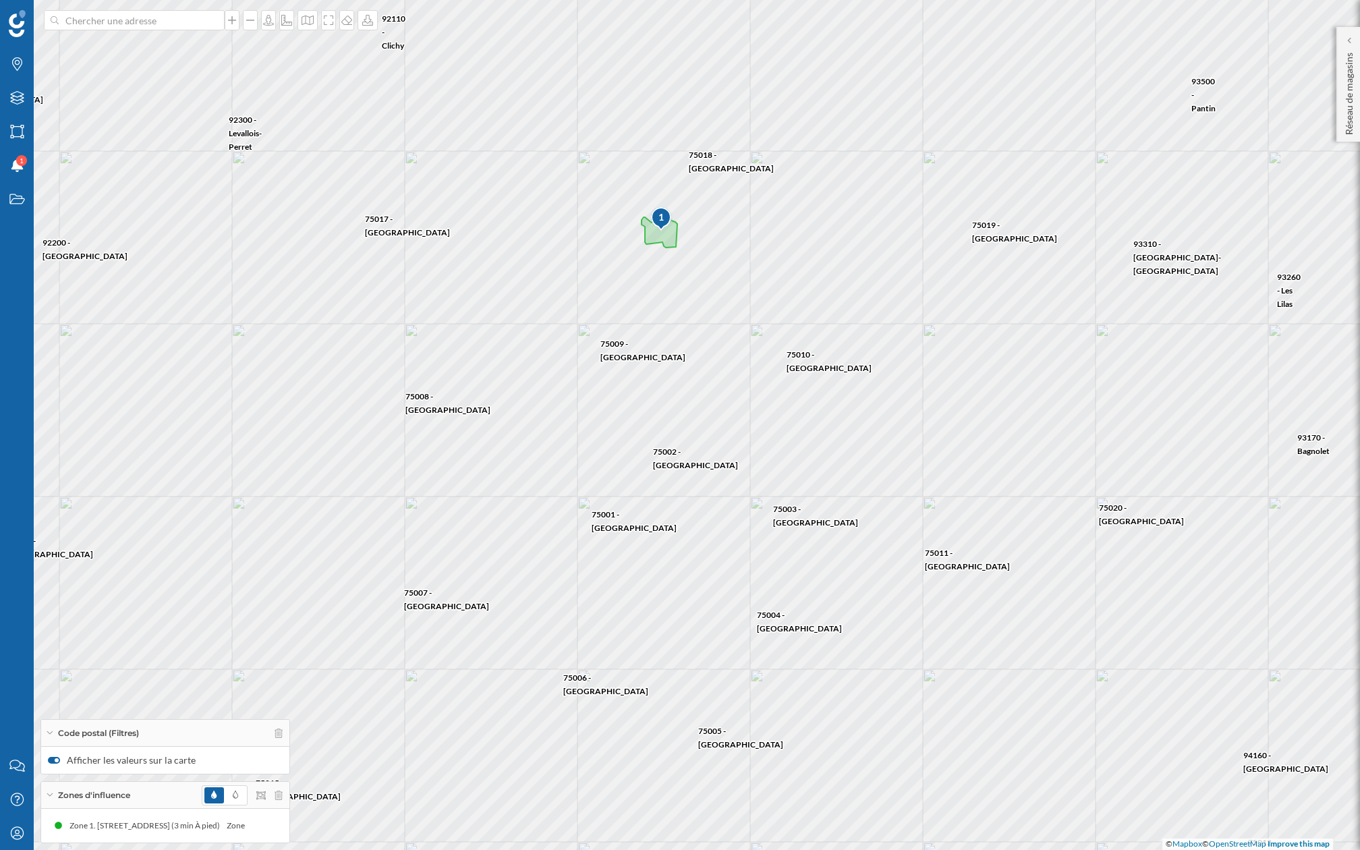
drag, startPoint x: 736, startPoint y: 436, endPoint x: 697, endPoint y: 443, distance: 39.0
click at [697, 443] on div "1 75003 - [GEOGRAPHIC_DATA] - [GEOGRAPHIC_DATA] 75016 - [GEOGRAPHIC_DATA] 92300…" at bounding box center [680, 425] width 1360 height 850
click at [372, 22] on icon at bounding box center [367, 20] width 13 height 11
click at [438, 94] on div "Télécharger sans légende" at bounding box center [415, 99] width 105 height 14
click at [17, 63] on icon "Marques" at bounding box center [17, 63] width 17 height 13
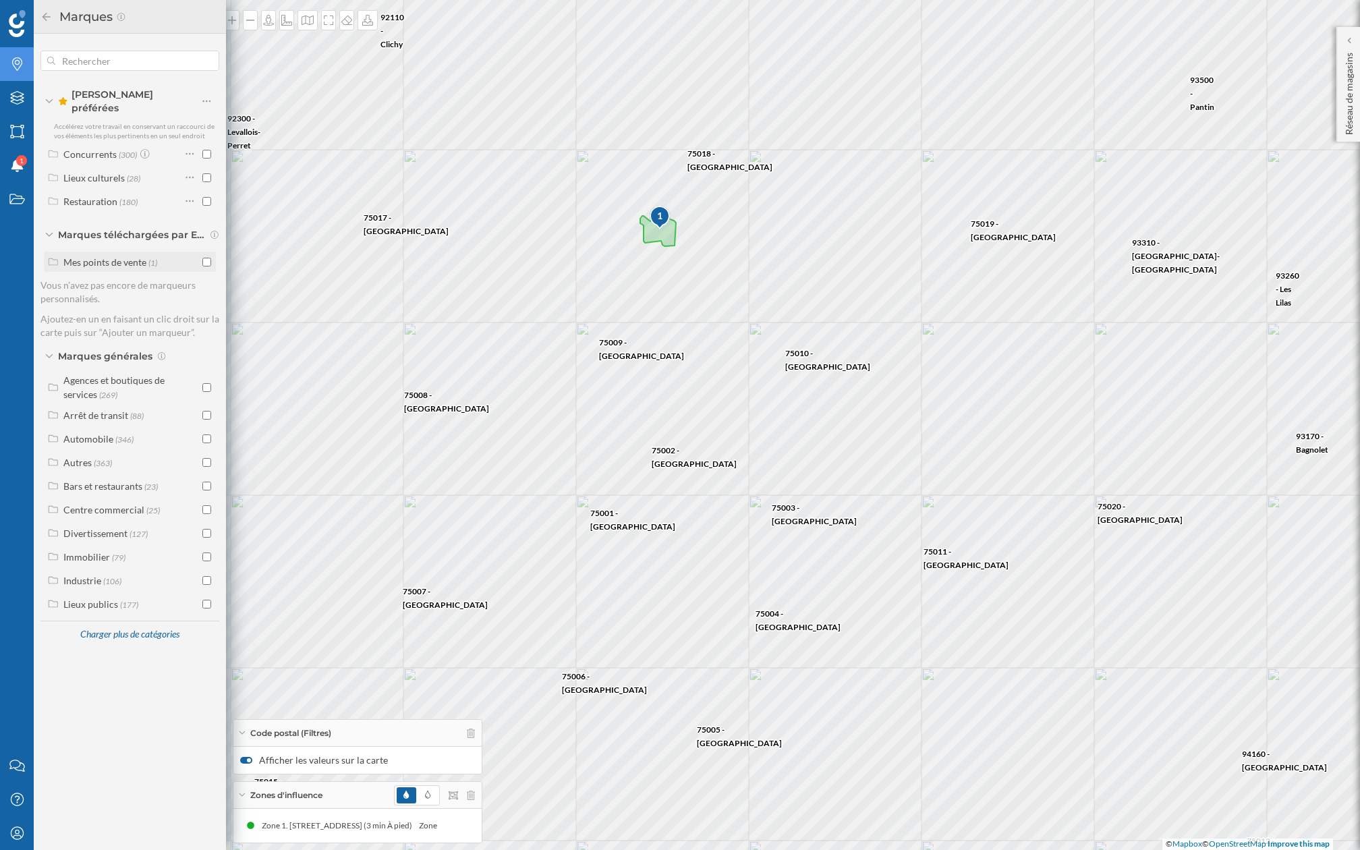
click at [202, 258] on input "checkbox" at bounding box center [206, 262] width 9 height 9
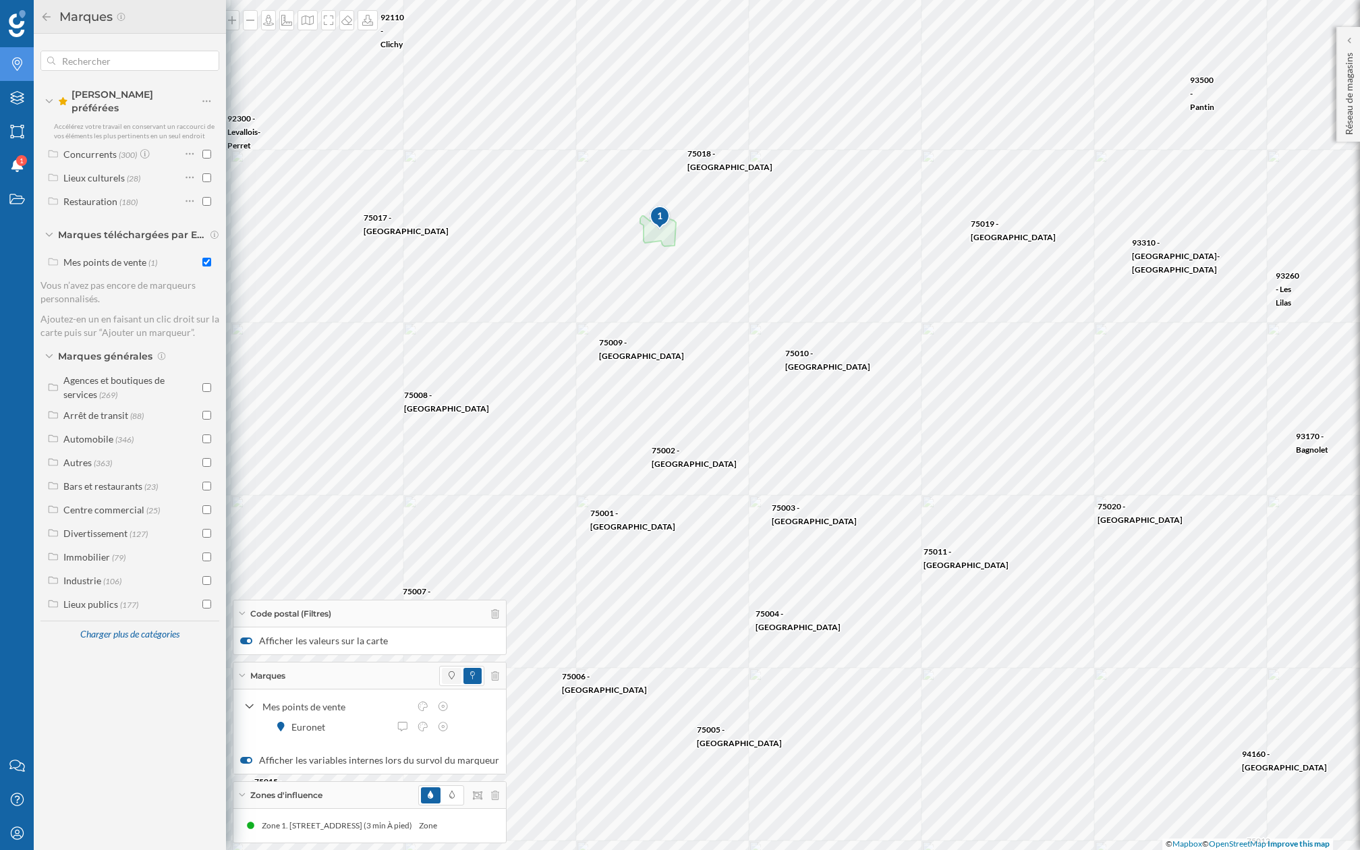
click at [449, 658] on span at bounding box center [452, 676] width 20 height 16
click at [50, 20] on icon at bounding box center [46, 16] width 12 height 9
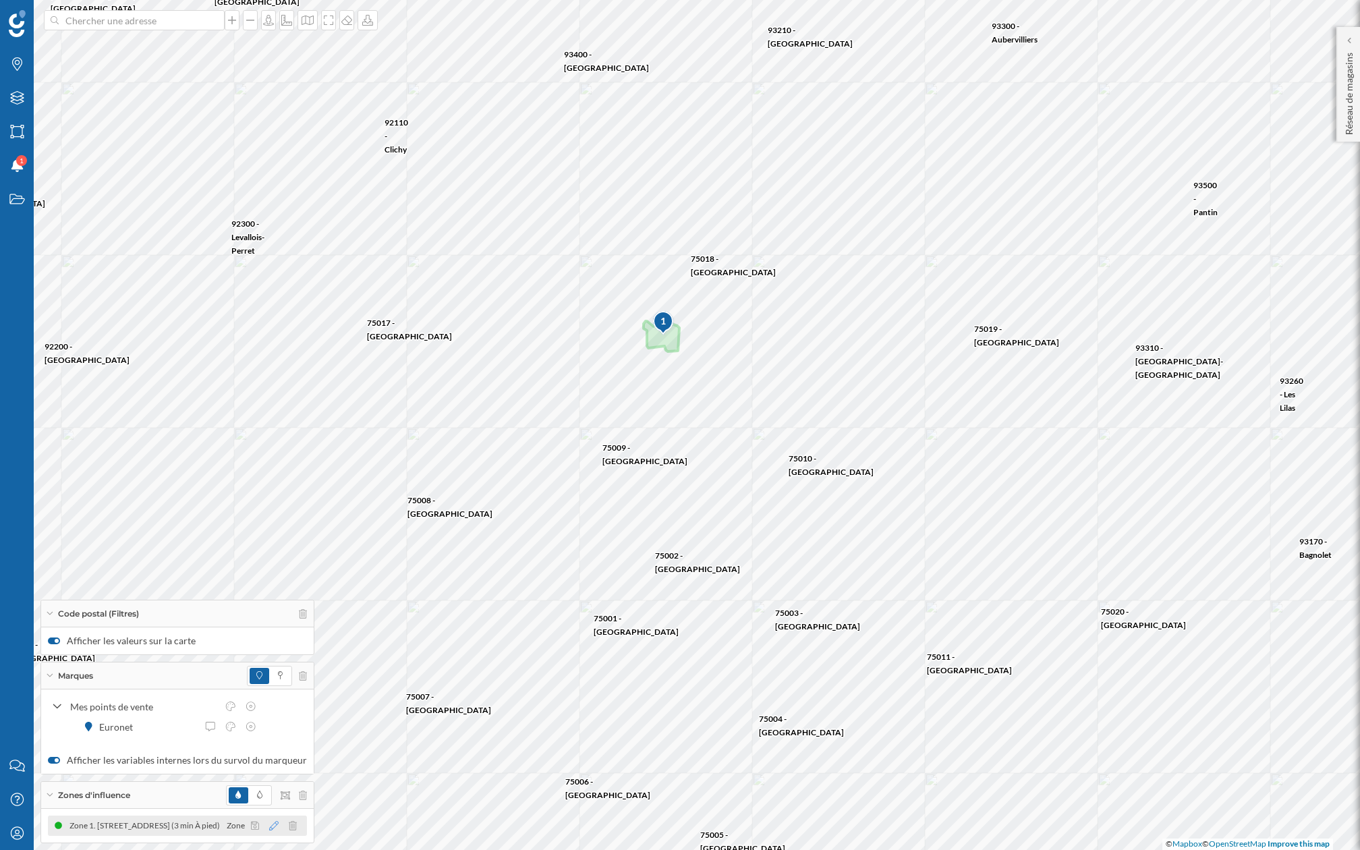
click at [269, 658] on icon at bounding box center [273, 825] width 9 height 9
click at [217, 658] on div at bounding box center [215, 710] width 13 height 13
click at [239, 658] on div "Zone 1. [STREET_ADDRESS] (3 min À pied) Zone 1. [STREET_ADDRESS] (3 min À pied)" at bounding box center [177, 826] width 259 height 20
click at [50, 658] on icon at bounding box center [50, 675] width 6 height 3
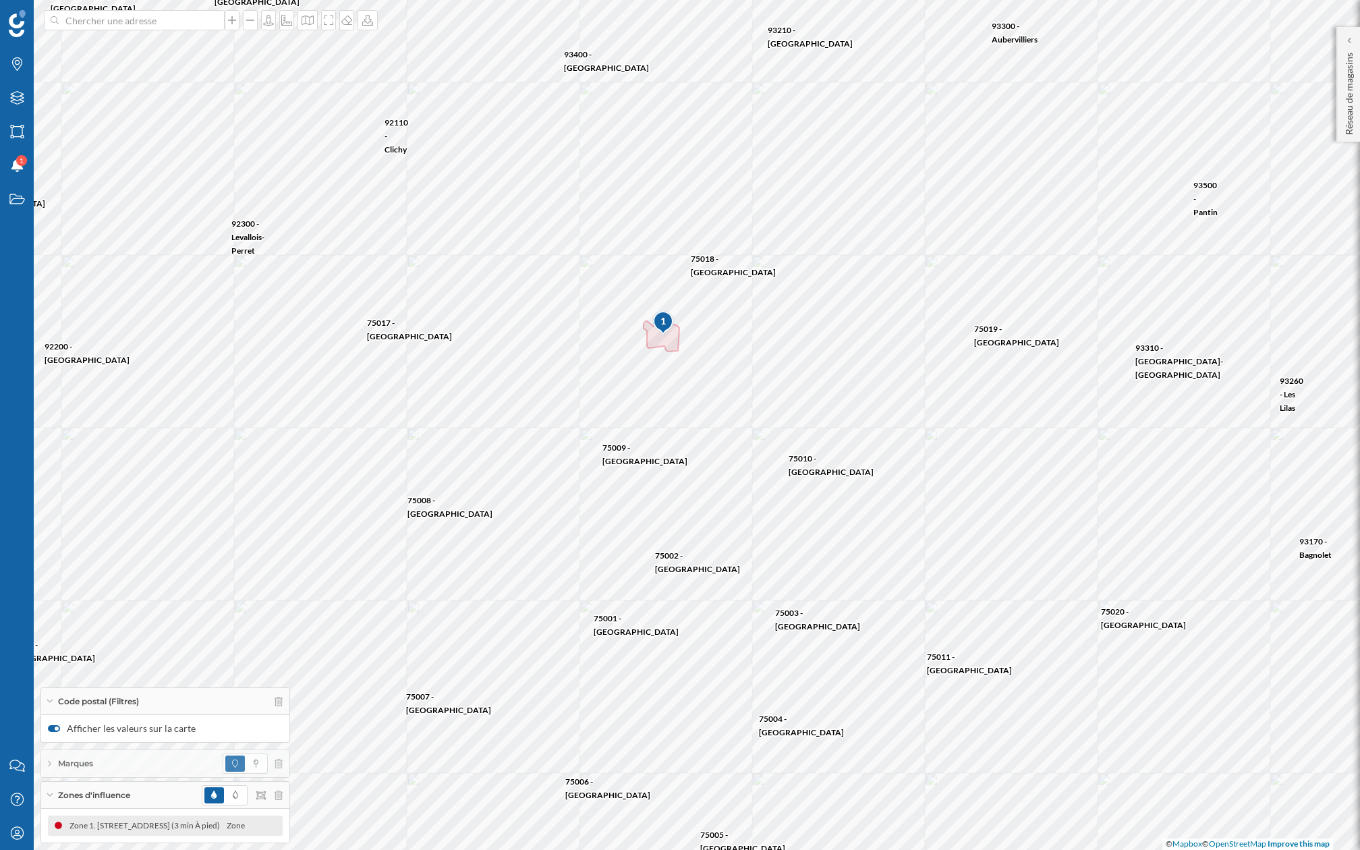
click at [49, 658] on div "Zones d'influence" at bounding box center [165, 795] width 248 height 27
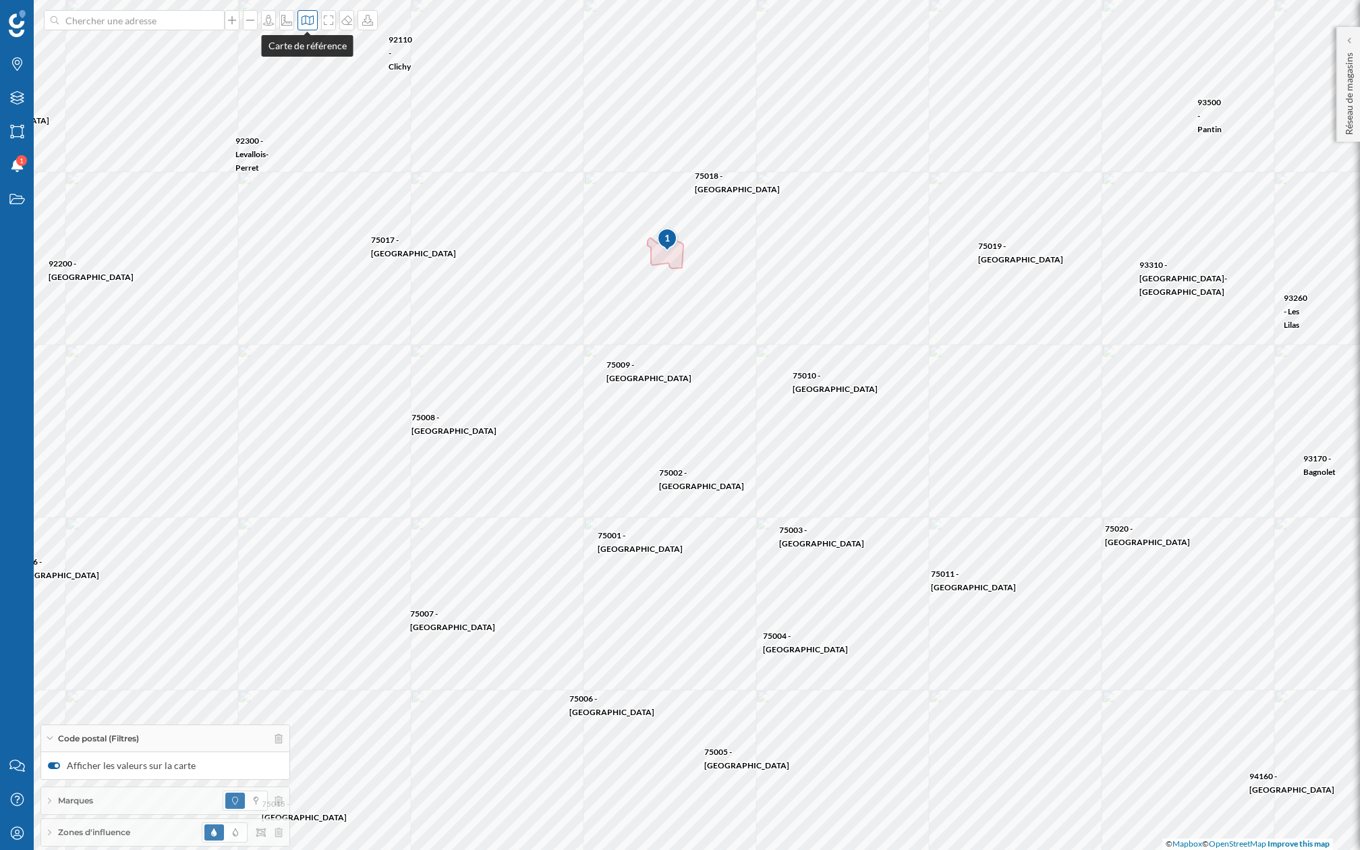
click at [299, 22] on div at bounding box center [307, 20] width 20 height 20
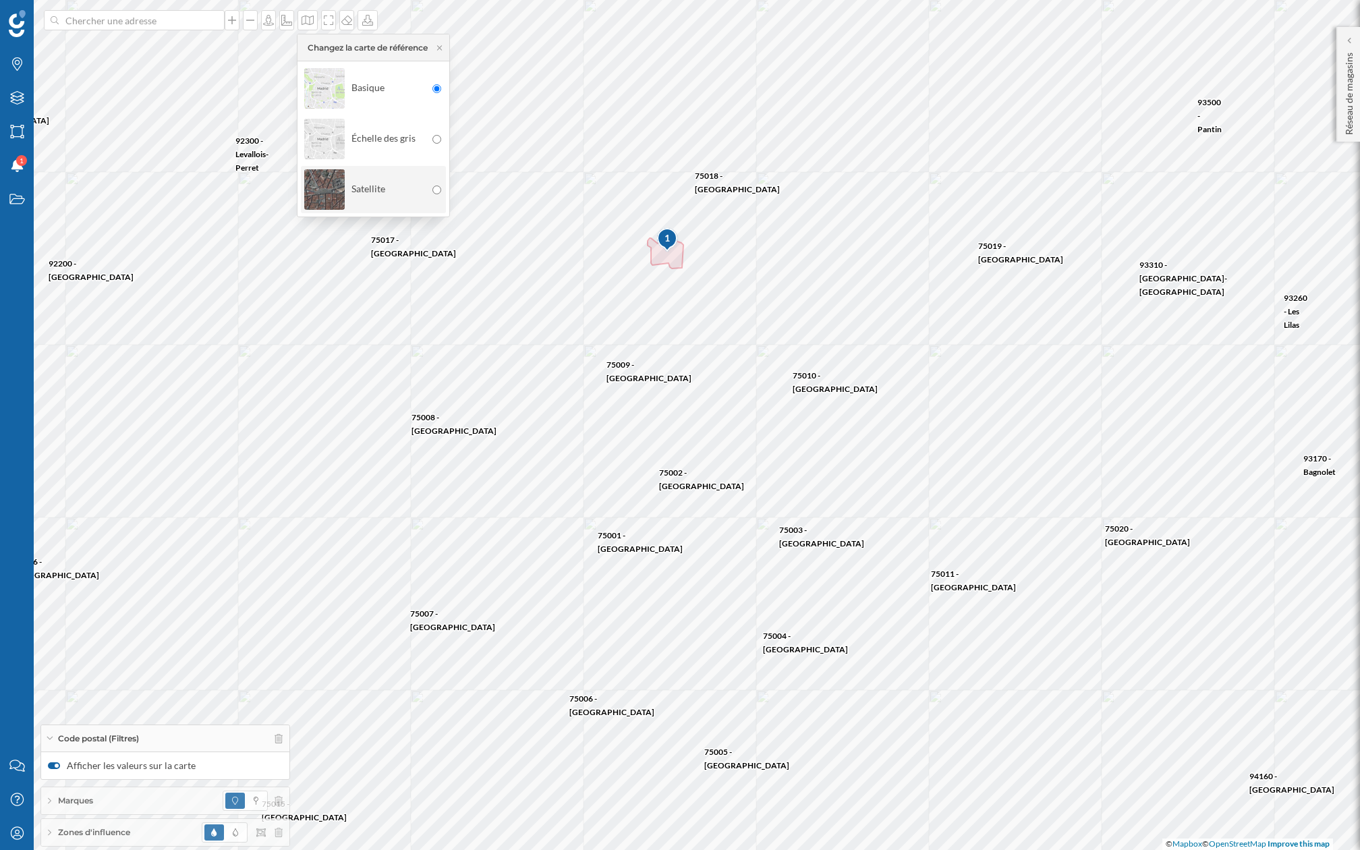
click at [382, 190] on div "Satellite" at bounding box center [364, 189] width 121 height 47
